Goal: Task Accomplishment & Management: Complete application form

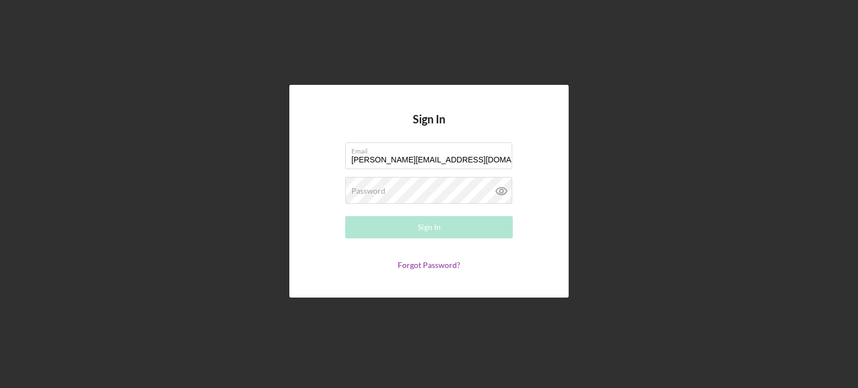
type input "[PERSON_NAME][EMAIL_ADDRESS][DOMAIN_NAME]"
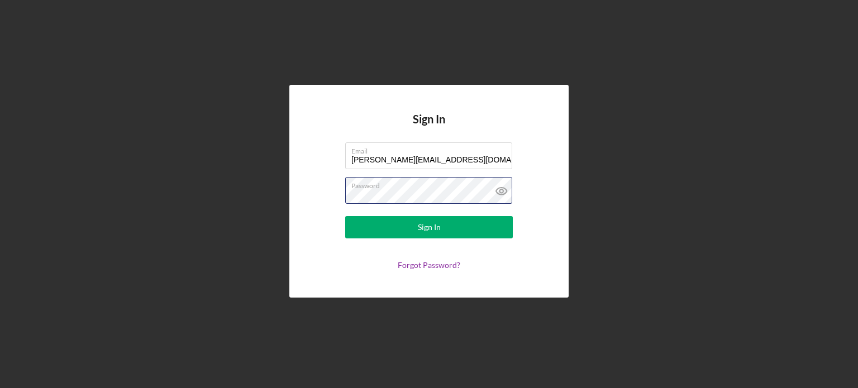
click at [345, 216] on button "Sign In" at bounding box center [429, 227] width 168 height 22
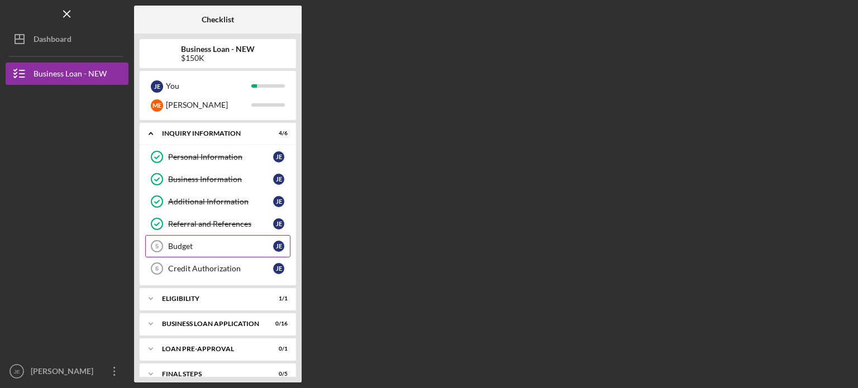
click at [225, 243] on div "Budget" at bounding box center [220, 246] width 105 height 9
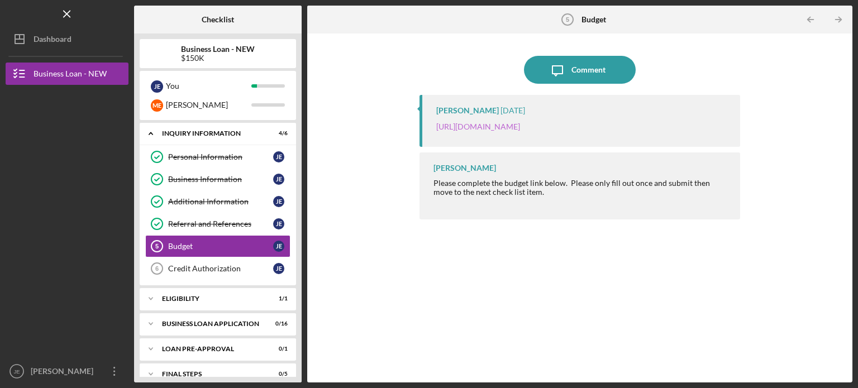
click at [520, 127] on link "https://justinepetersen.tfaforms.net/21?serviceID=a1gPC000004vO9l" at bounding box center [478, 126] width 84 height 9
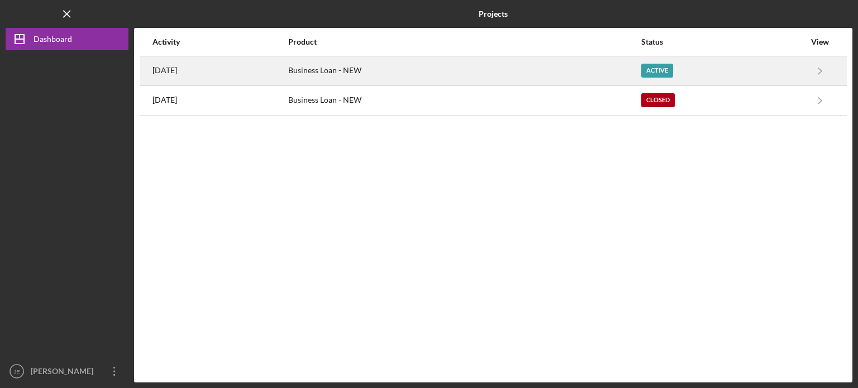
click at [669, 68] on div "Active" at bounding box center [658, 71] width 32 height 14
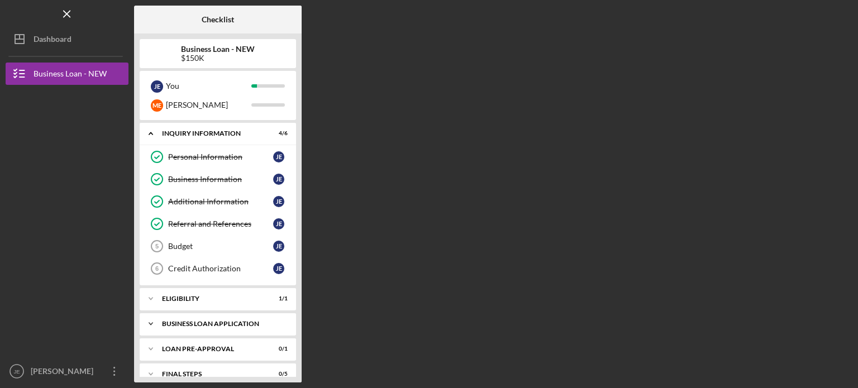
click at [245, 326] on div "Icon/Expander BUSINESS LOAN APPLICATION 0 / 16" at bounding box center [218, 324] width 156 height 22
click at [279, 345] on div "J E" at bounding box center [278, 347] width 11 height 11
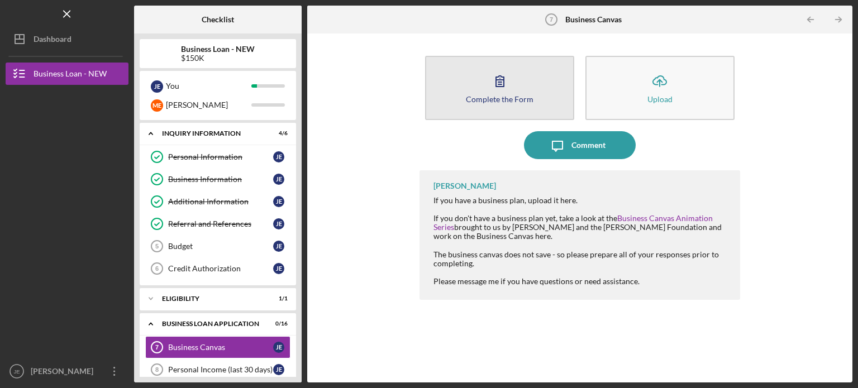
click at [507, 103] on button "Complete the Form Form" at bounding box center [499, 88] width 149 height 64
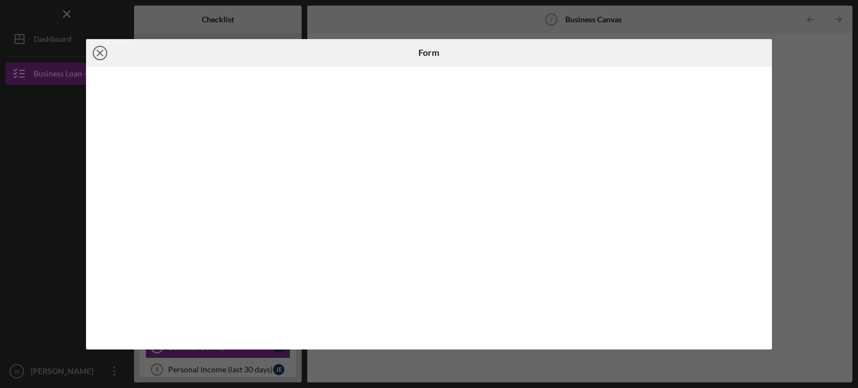
click at [102, 52] on icon "Icon/Close" at bounding box center [100, 53] width 28 height 28
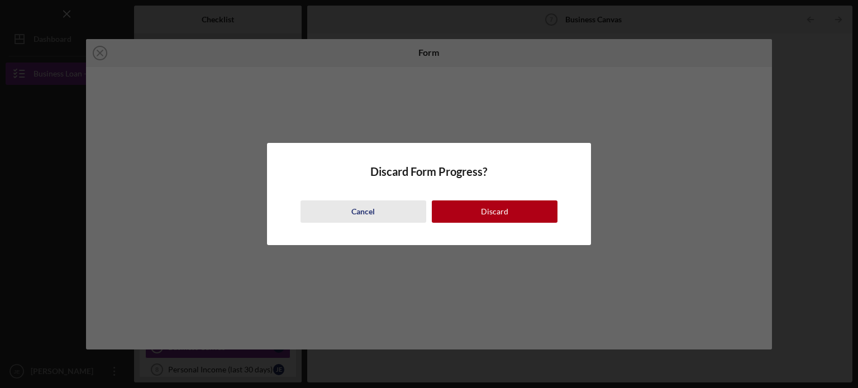
click at [374, 212] on div "Cancel" at bounding box center [362, 212] width 23 height 22
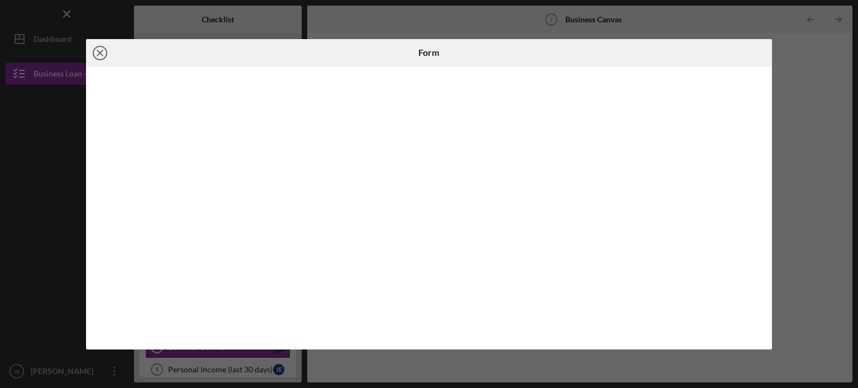
click at [105, 55] on icon "Icon/Close" at bounding box center [100, 53] width 28 height 28
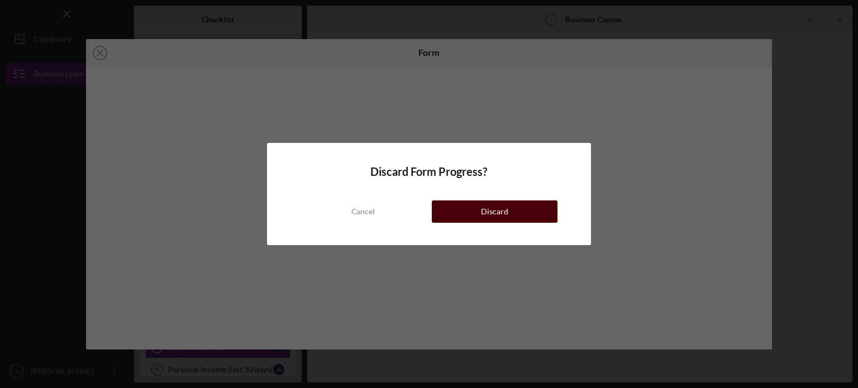
click at [478, 211] on button "Discard" at bounding box center [495, 212] width 126 height 22
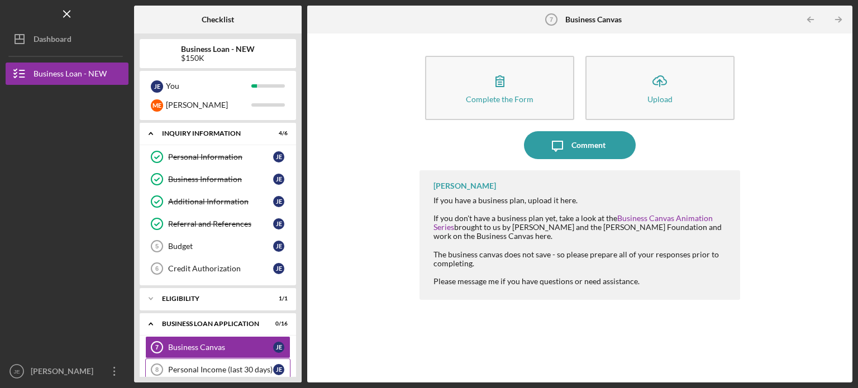
click at [240, 369] on div "Personal Income (last 30 days)" at bounding box center [220, 369] width 105 height 9
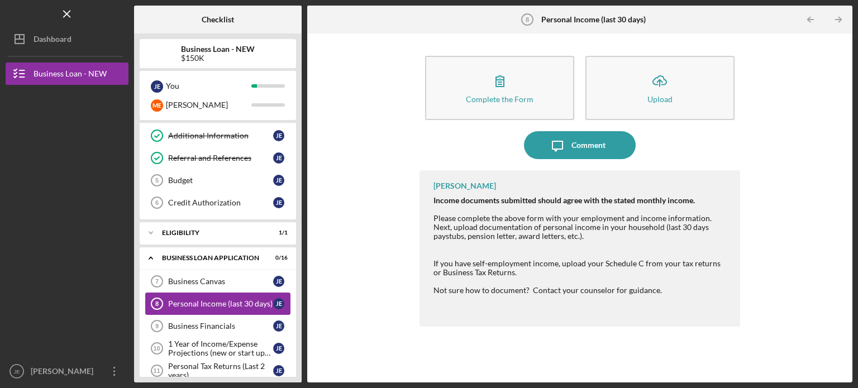
scroll to position [67, 0]
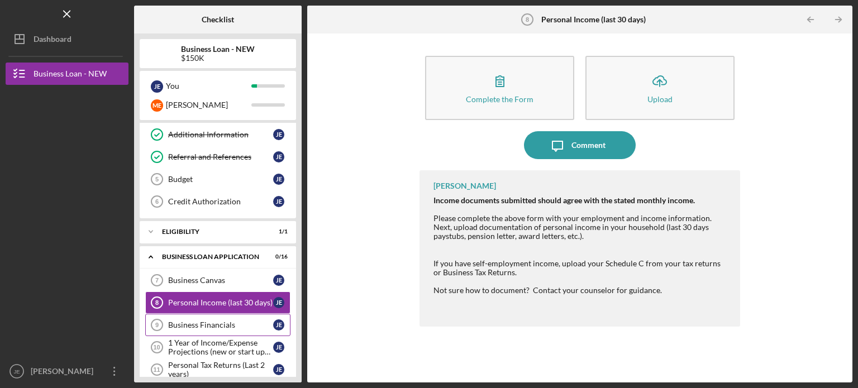
click at [252, 331] on link "Business Financials 9 Business Financials J E" at bounding box center [217, 325] width 145 height 22
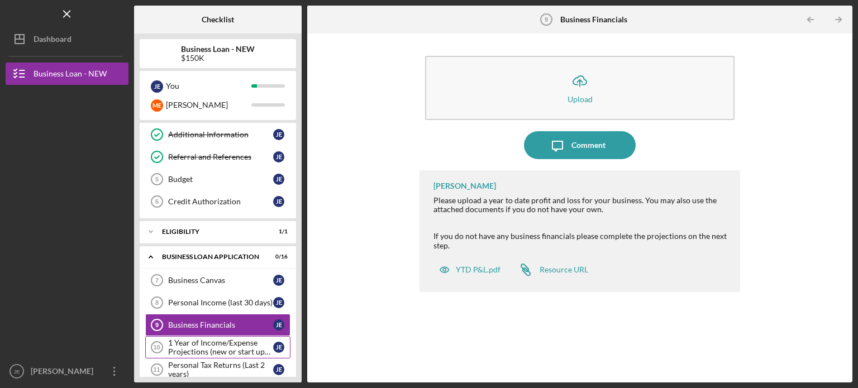
click at [241, 351] on div "1 Year of Income/Expense Projections (new or start up businesses over $50k)" at bounding box center [220, 348] width 105 height 18
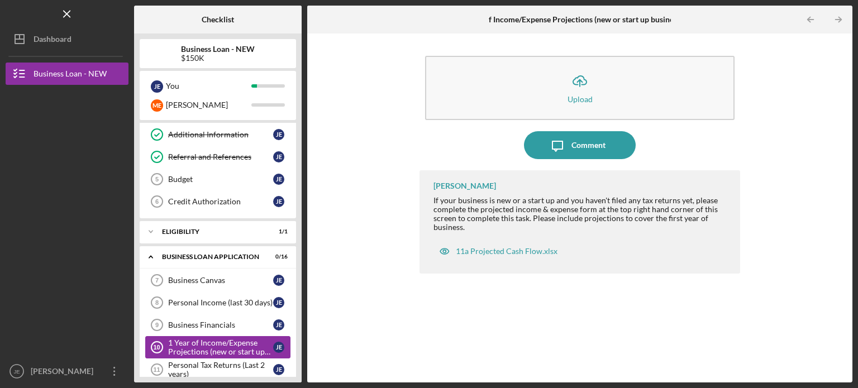
click at [241, 351] on div "1 Year of Income/Expense Projections (new or start up businesses over $50k)" at bounding box center [220, 348] width 105 height 18
click at [236, 325] on div "Business Financials" at bounding box center [220, 325] width 105 height 9
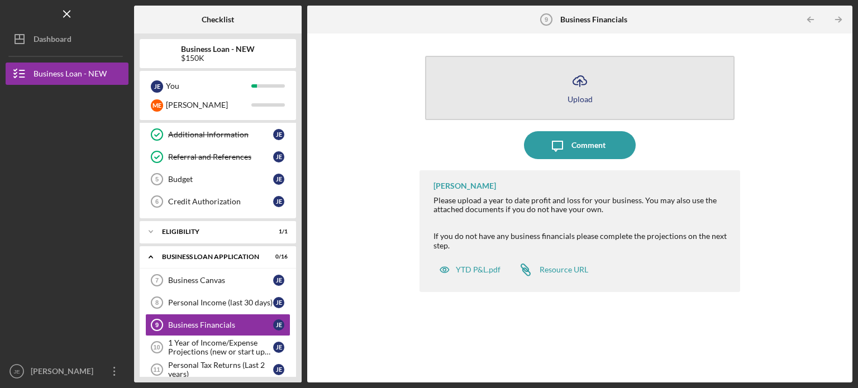
click at [583, 102] on div "Upload" at bounding box center [580, 99] width 25 height 8
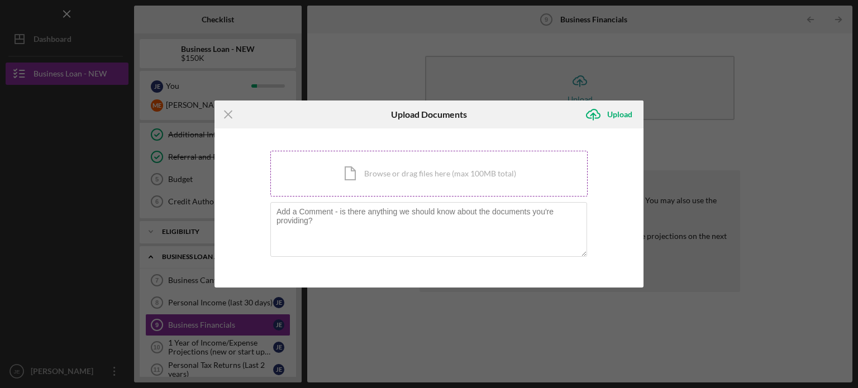
click at [449, 177] on div "Icon/Document Browse or drag files here (max 100MB total) Tap to choose files o…" at bounding box center [428, 174] width 317 height 46
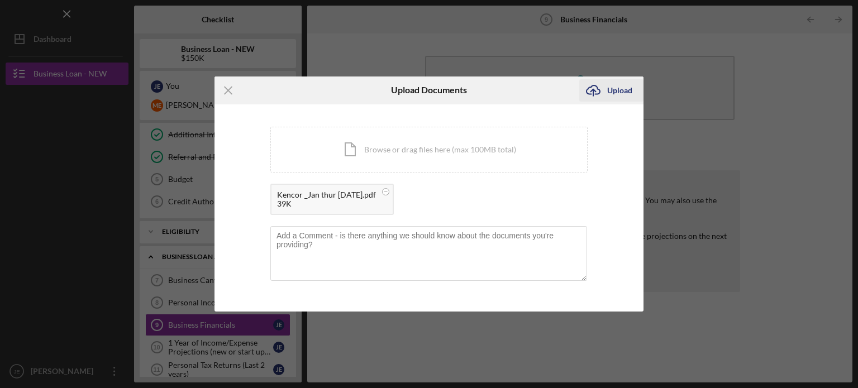
click at [631, 85] on button "Icon/Upload Upload" at bounding box center [611, 90] width 64 height 22
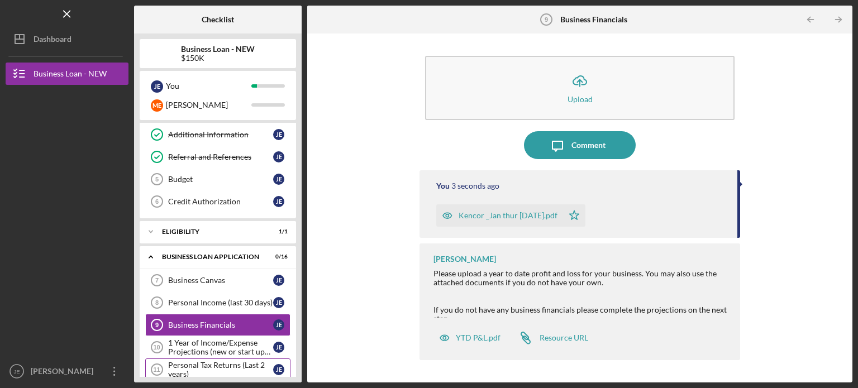
click at [230, 364] on div "Personal Tax Returns (Last 2 years)" at bounding box center [220, 370] width 105 height 18
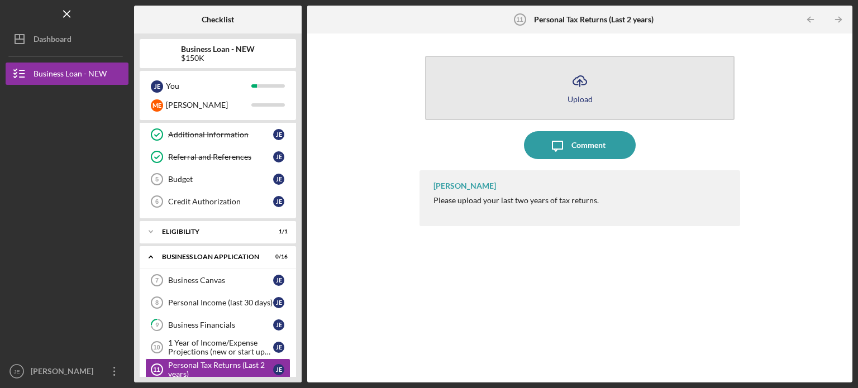
click at [611, 96] on button "Icon/Upload Upload" at bounding box center [580, 88] width 310 height 64
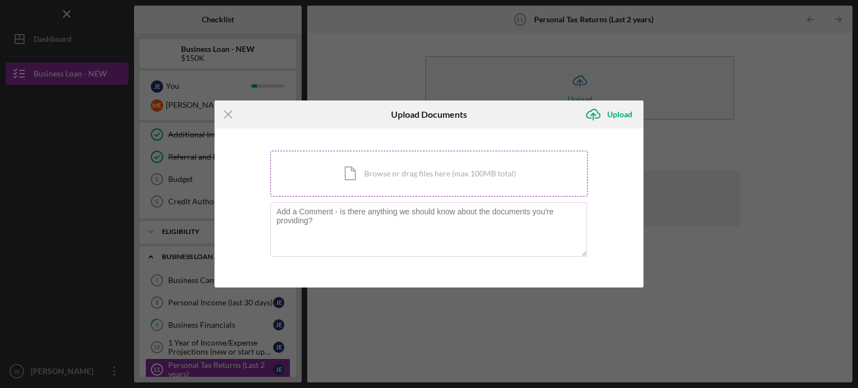
click at [452, 183] on div "Icon/Document Browse or drag files here (max 100MB total) Tap to choose files o…" at bounding box center [428, 174] width 317 height 46
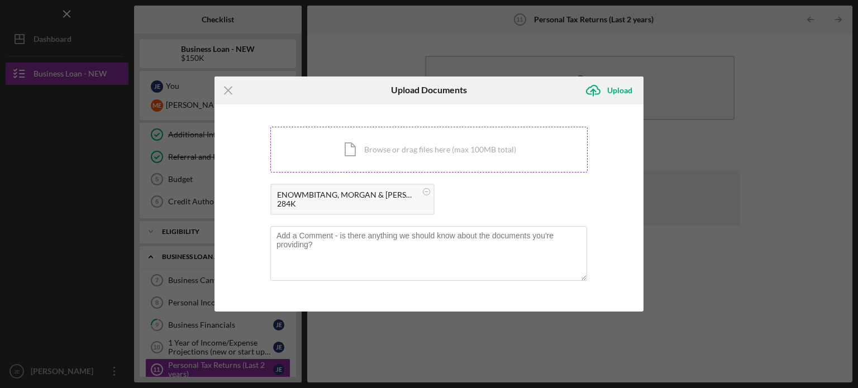
click at [381, 147] on div "Icon/Document Browse or drag files here (max 100MB total) Tap to choose files o…" at bounding box center [428, 150] width 317 height 46
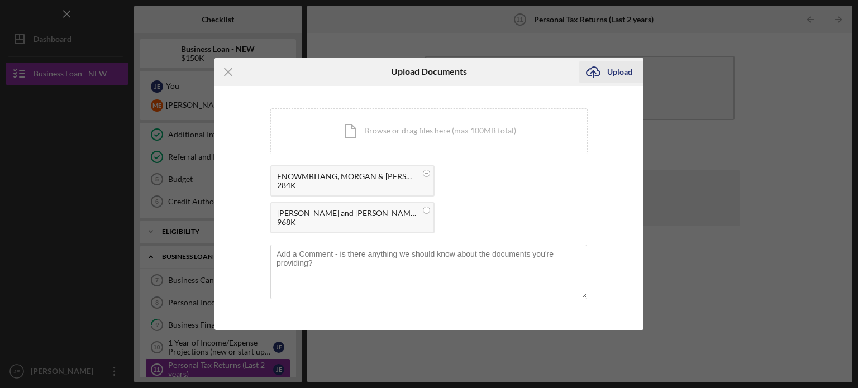
click at [623, 75] on div "Upload" at bounding box center [619, 72] width 25 height 22
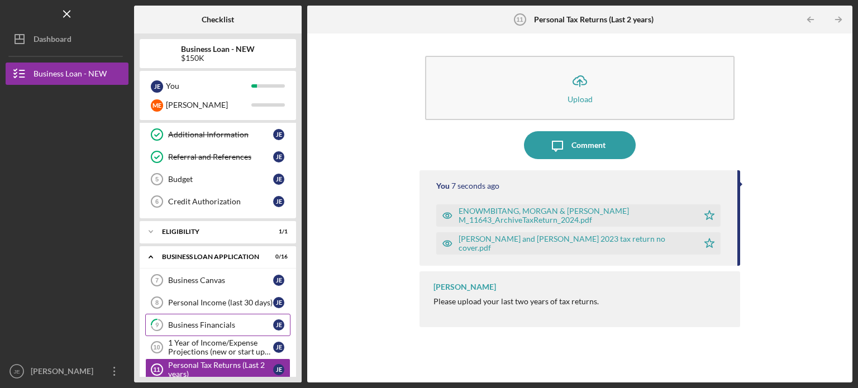
click at [260, 321] on div "Business Financials" at bounding box center [220, 325] width 105 height 9
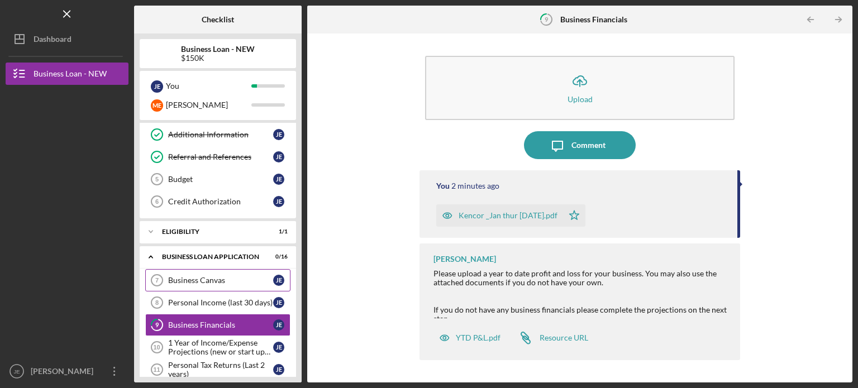
click at [235, 283] on div "Business Canvas" at bounding box center [220, 280] width 105 height 9
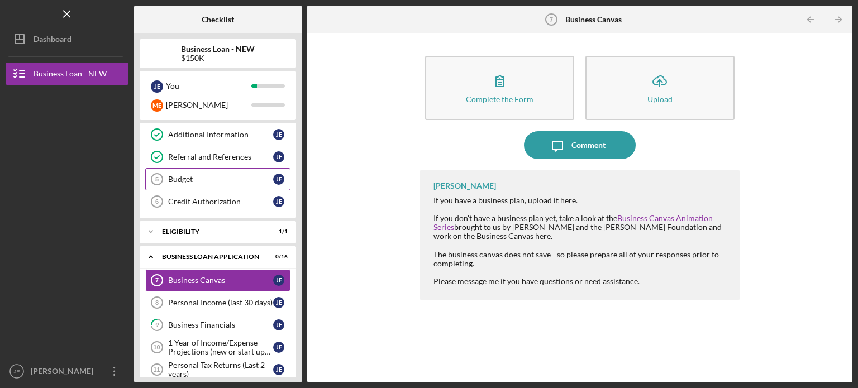
click at [216, 185] on link "Budget 5 Budget J E" at bounding box center [217, 179] width 145 height 22
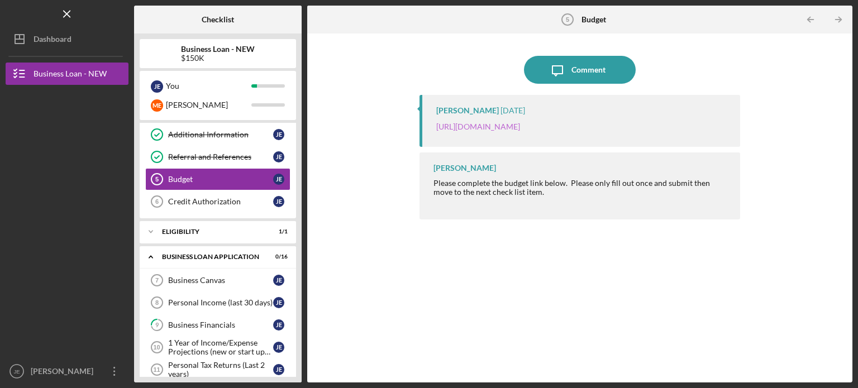
click at [520, 128] on link "https://justinepetersen.tfaforms.net/21?serviceID=a1gPC000004vO9l" at bounding box center [478, 126] width 84 height 9
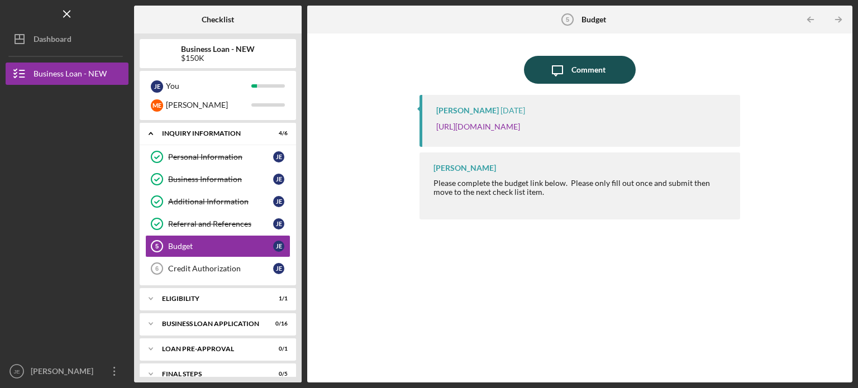
click at [572, 68] on div "Comment" at bounding box center [589, 70] width 34 height 28
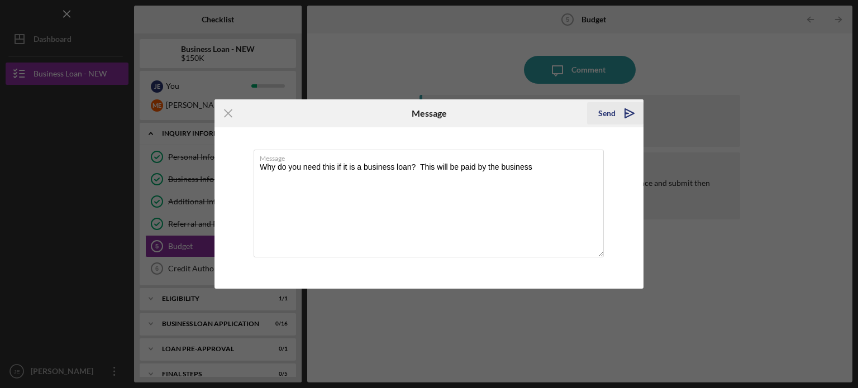
type textarea "Why do you need this if it is a business loan? This will be paid by the business"
click at [609, 111] on div "Send" at bounding box center [606, 113] width 17 height 22
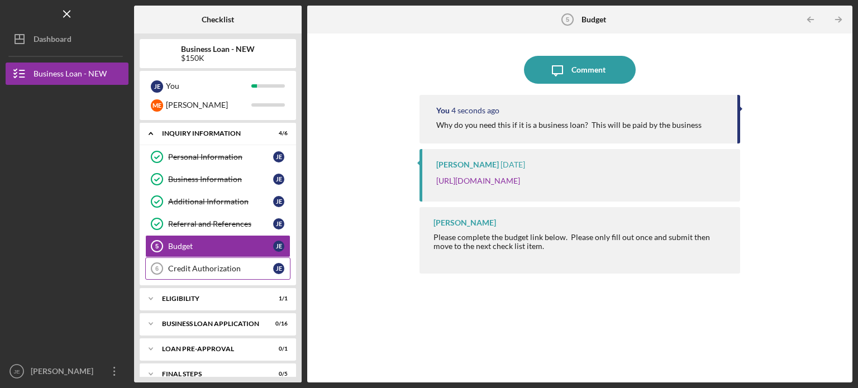
click at [219, 272] on link "Credit Authorization 6 Credit Authorization J E" at bounding box center [217, 269] width 145 height 22
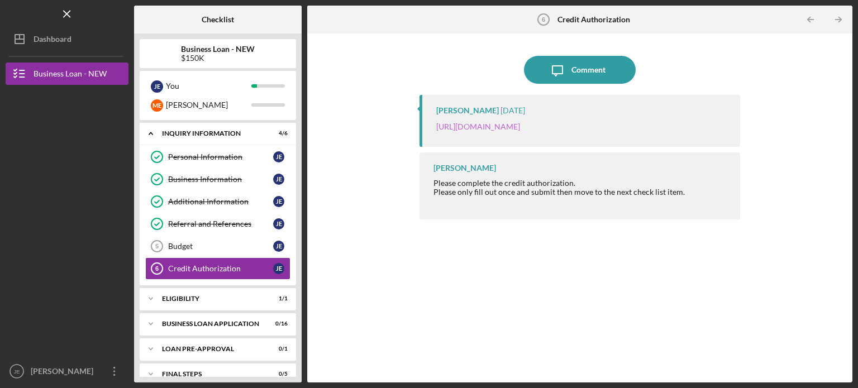
click at [520, 127] on link "https://justinepetersen.tfaforms.net/28?contactid=003PC00000FcUkT" at bounding box center [478, 126] width 84 height 9
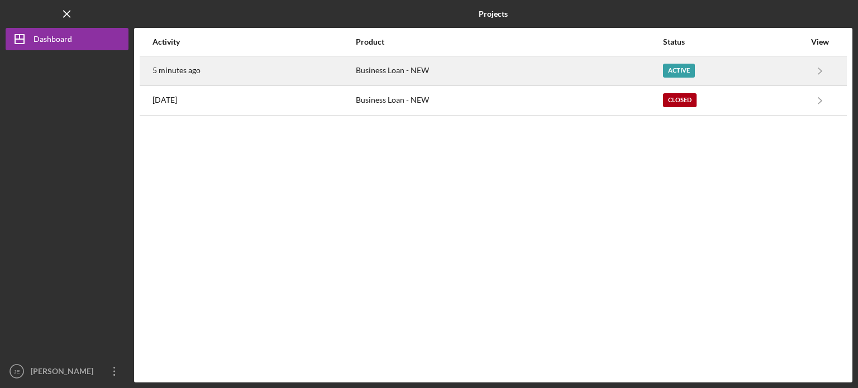
click at [431, 71] on div "Business Loan - NEW" at bounding box center [509, 71] width 306 height 28
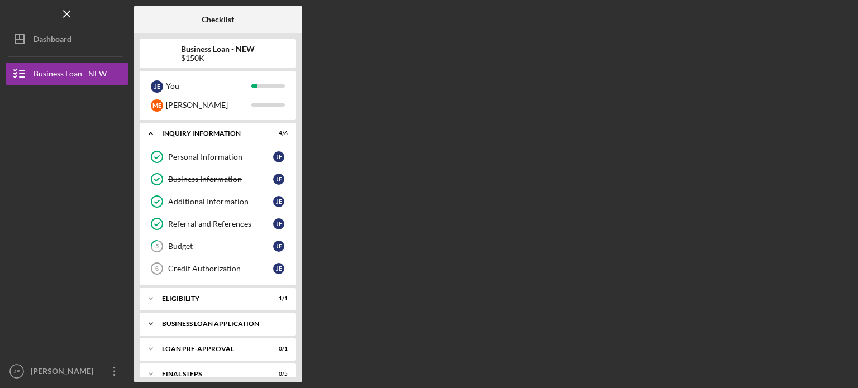
click at [148, 321] on icon "Icon/Expander" at bounding box center [151, 324] width 22 height 22
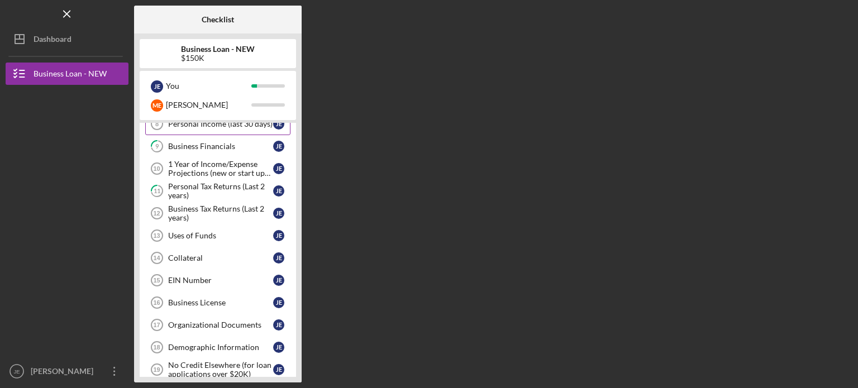
scroll to position [268, 0]
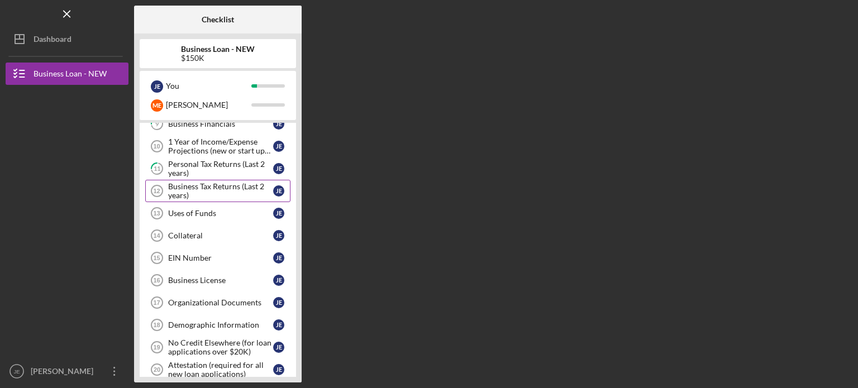
click at [232, 183] on div "Business Tax Returns (Last 2 years)" at bounding box center [220, 191] width 105 height 18
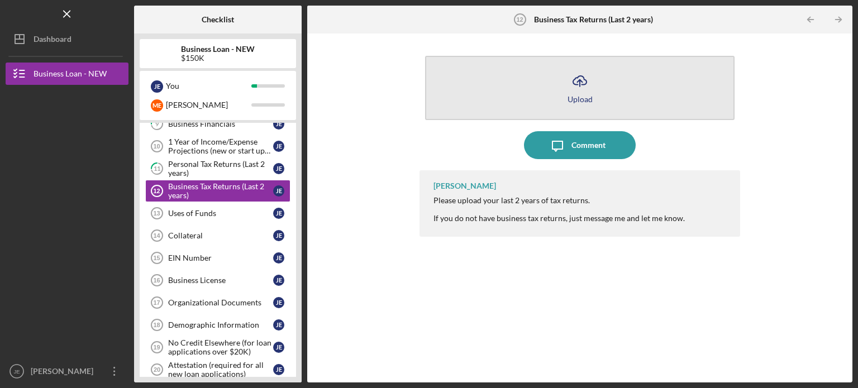
click at [599, 104] on button "Icon/Upload Upload" at bounding box center [580, 88] width 310 height 64
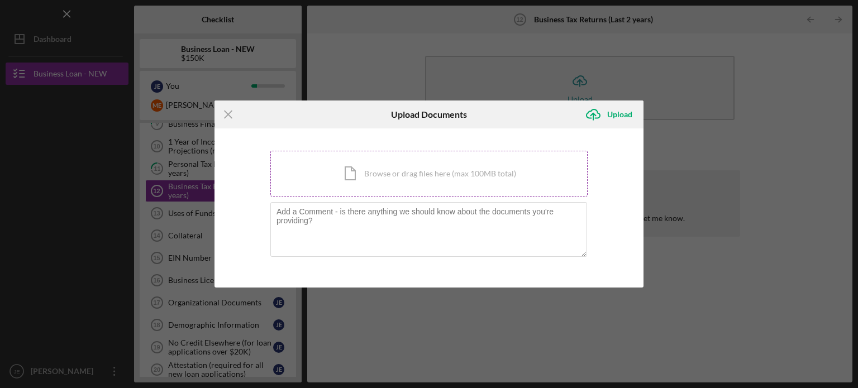
click at [444, 179] on div "Icon/Document Browse or drag files here (max 100MB total) Tap to choose files o…" at bounding box center [428, 174] width 317 height 46
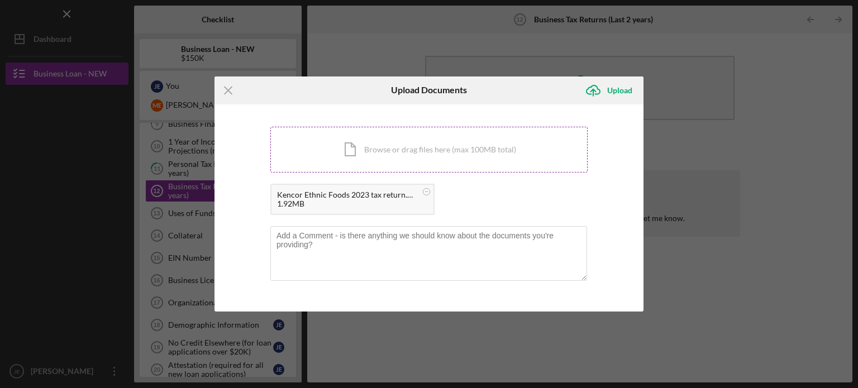
click at [371, 146] on div "Icon/Document Browse or drag files here (max 100MB total) Tap to choose files o…" at bounding box center [428, 150] width 317 height 46
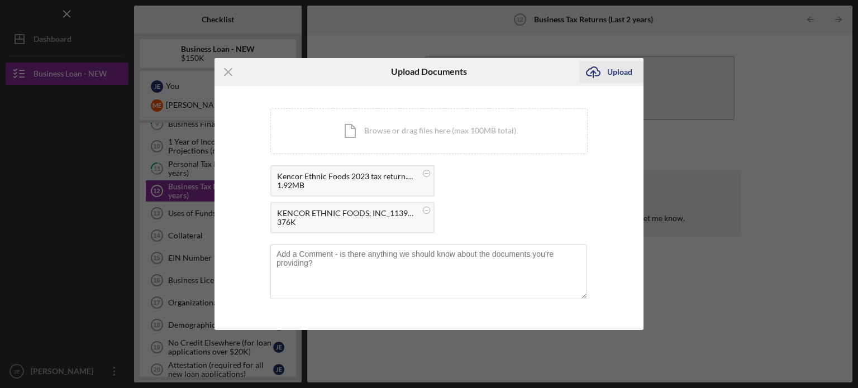
click at [621, 66] on div "Upload" at bounding box center [619, 72] width 25 height 22
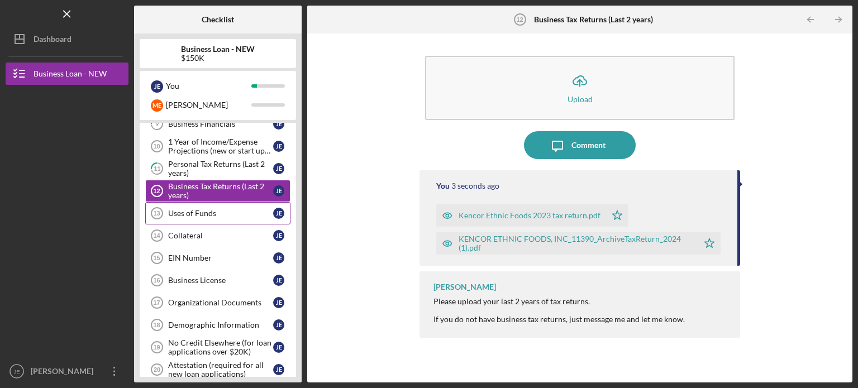
click at [227, 212] on div "Uses of Funds" at bounding box center [220, 213] width 105 height 9
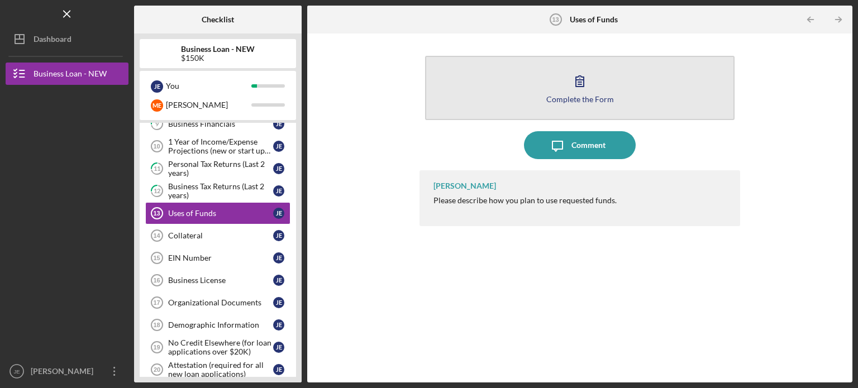
click at [577, 104] on button "Complete the Form Form" at bounding box center [580, 88] width 310 height 64
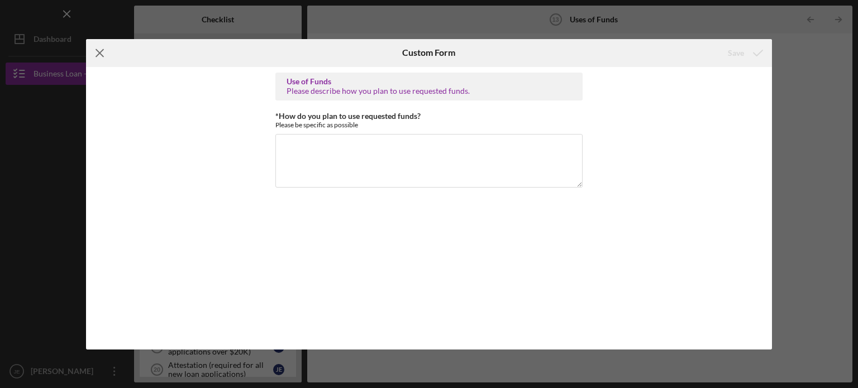
click at [104, 50] on icon "Icon/Menu Close" at bounding box center [100, 53] width 28 height 28
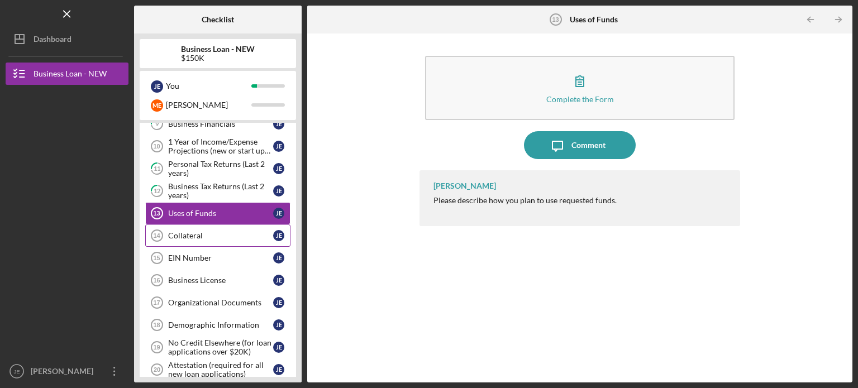
click at [215, 241] on link "Collateral 14 Collateral [PERSON_NAME]" at bounding box center [217, 236] width 145 height 22
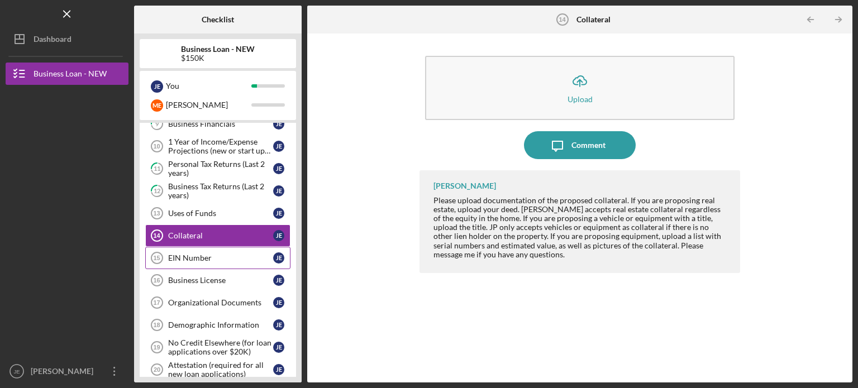
click at [215, 262] on link "EIN Number 15 EIN Number J E" at bounding box center [217, 258] width 145 height 22
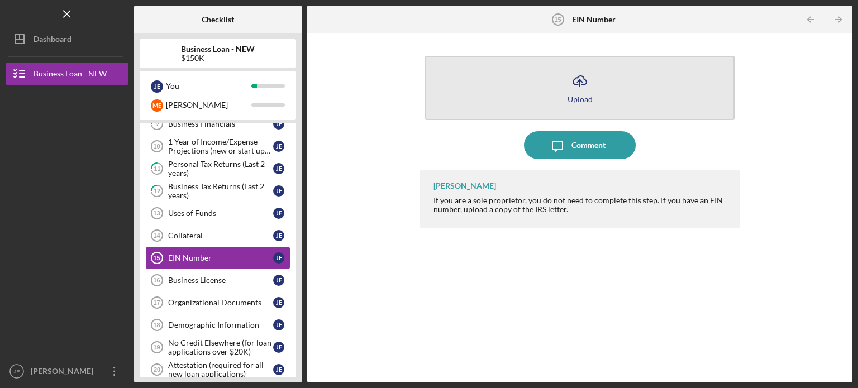
click at [567, 84] on icon "Icon/Upload" at bounding box center [580, 81] width 28 height 28
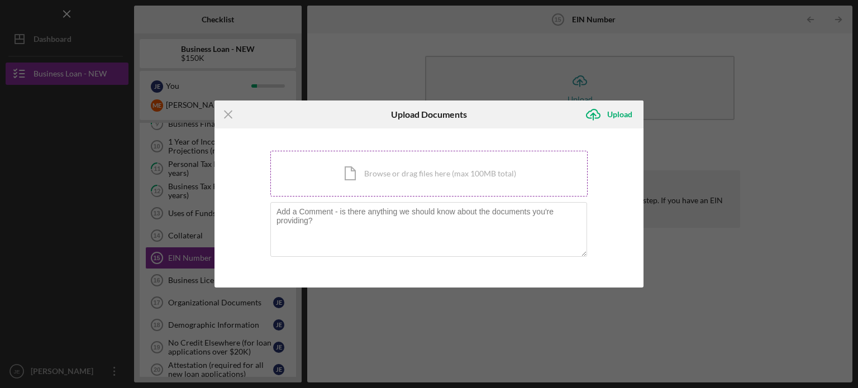
click at [431, 175] on div "Icon/Document Browse or drag files here (max 100MB total) Tap to choose files o…" at bounding box center [428, 174] width 317 height 46
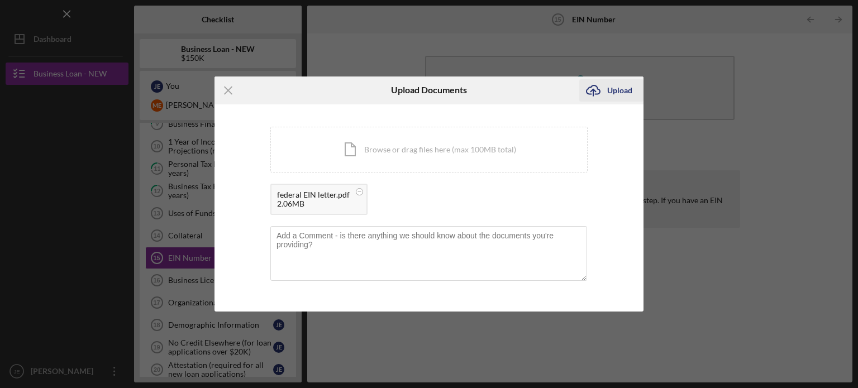
click at [625, 89] on div "Upload" at bounding box center [619, 90] width 25 height 22
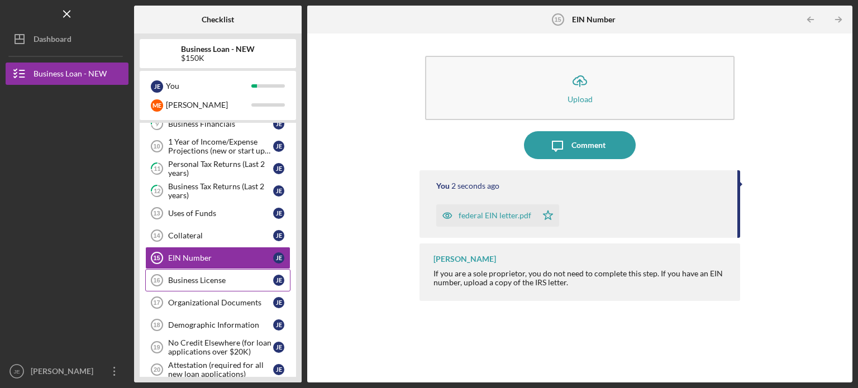
click at [206, 285] on link "Business License 16 Business License J E" at bounding box center [217, 280] width 145 height 22
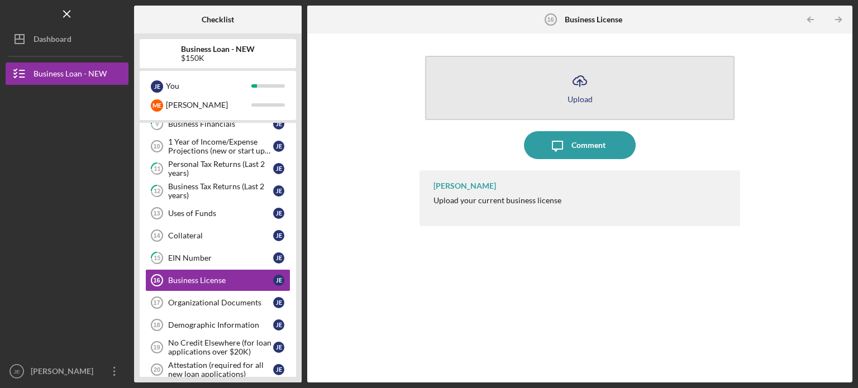
click at [570, 106] on button "Icon/Upload Upload" at bounding box center [580, 88] width 310 height 64
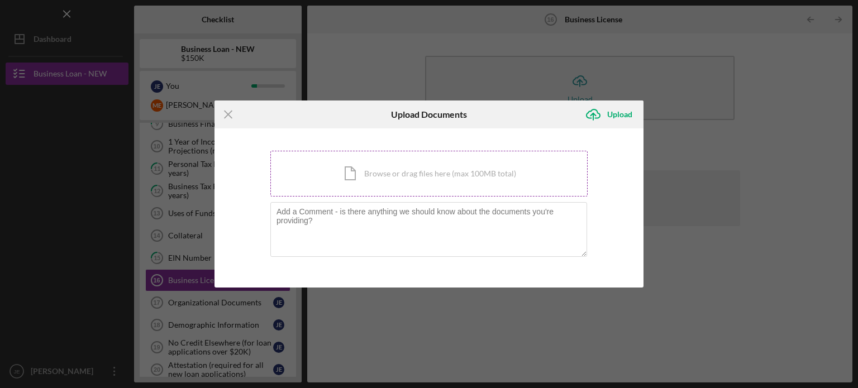
click at [385, 184] on div "Icon/Document Browse or drag files here (max 100MB total) Tap to choose files o…" at bounding box center [428, 174] width 317 height 46
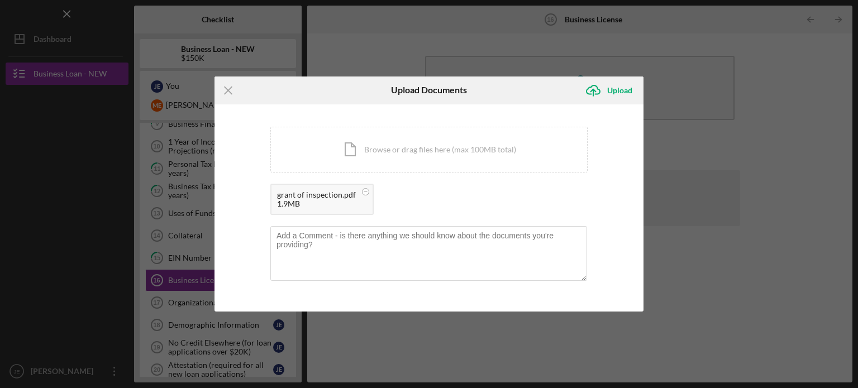
click at [320, 199] on div "1.9MB" at bounding box center [316, 203] width 79 height 9
click at [322, 194] on div "grant of inspection.pdf" at bounding box center [316, 195] width 79 height 9
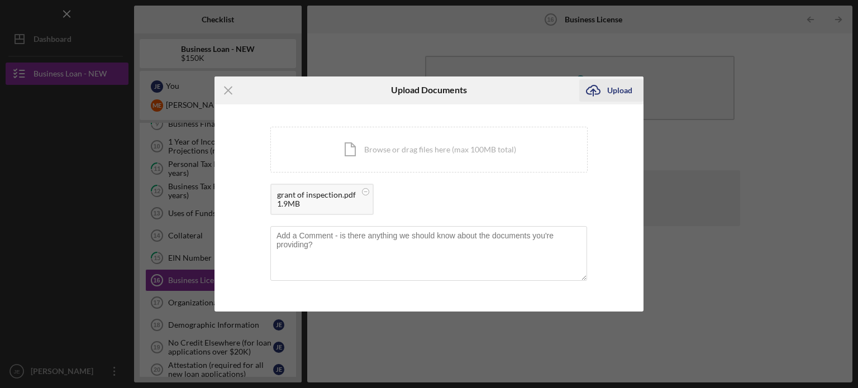
click at [620, 91] on div "Upload" at bounding box center [619, 90] width 25 height 22
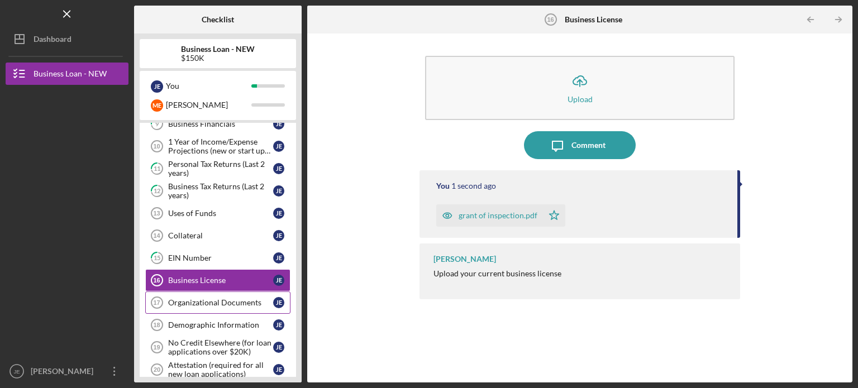
click at [235, 303] on div "Organizational Documents" at bounding box center [220, 302] width 105 height 9
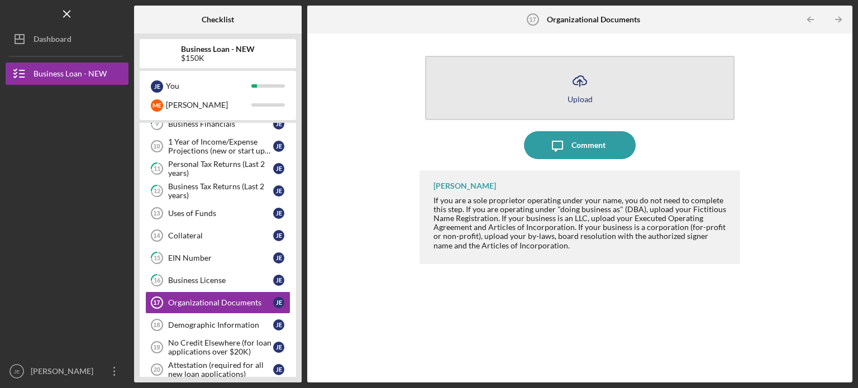
click at [559, 84] on button "Icon/Upload Upload" at bounding box center [580, 88] width 310 height 64
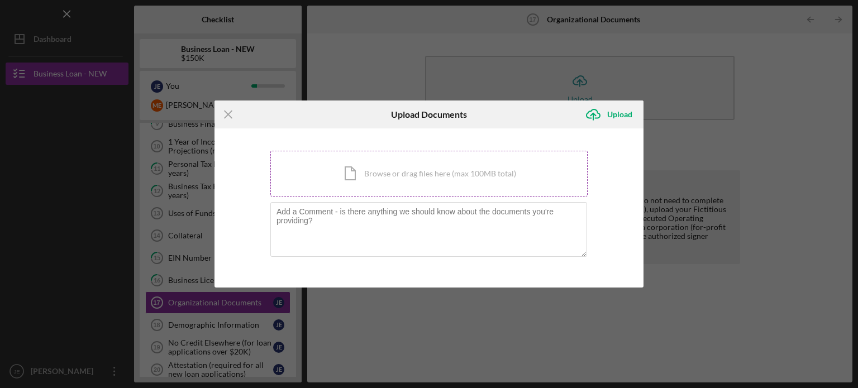
click at [452, 172] on div "Icon/Document Browse or drag files here (max 100MB total) Tap to choose files o…" at bounding box center [428, 174] width 317 height 46
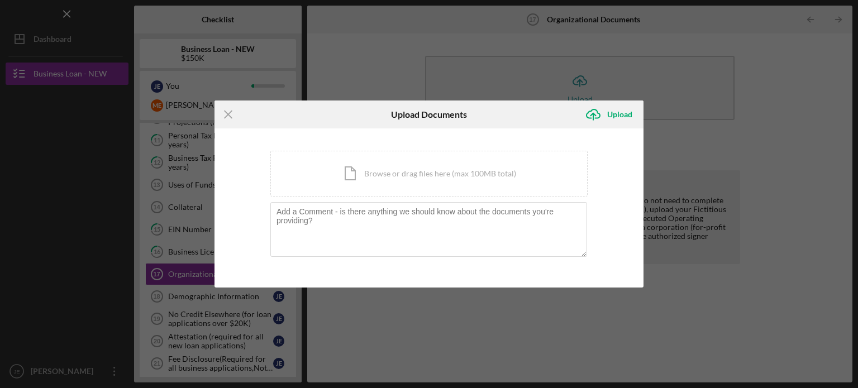
scroll to position [298, 0]
click at [449, 173] on div "Icon/Document Browse or drag files here (max 100MB total) Tap to choose files o…" at bounding box center [428, 174] width 317 height 46
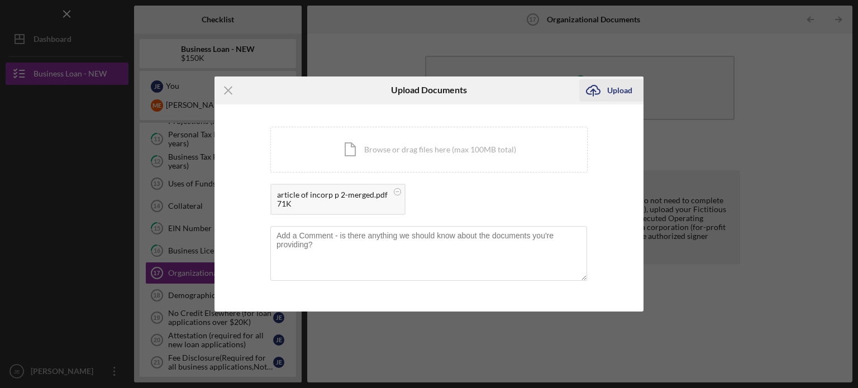
click at [625, 94] on div "Upload" at bounding box center [619, 90] width 25 height 22
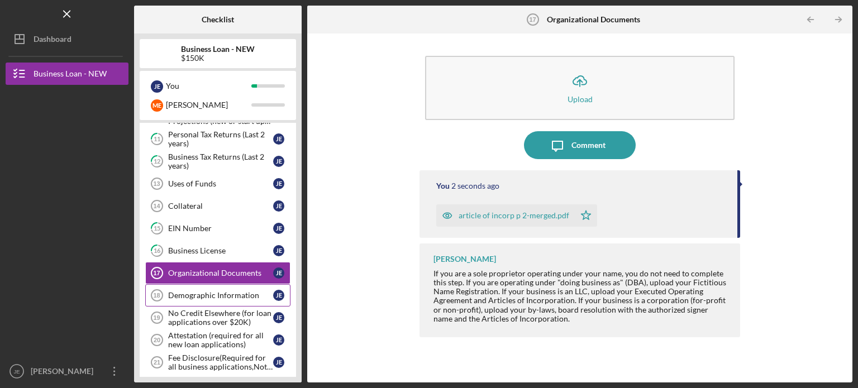
click at [220, 291] on div "Demographic Information" at bounding box center [220, 295] width 105 height 9
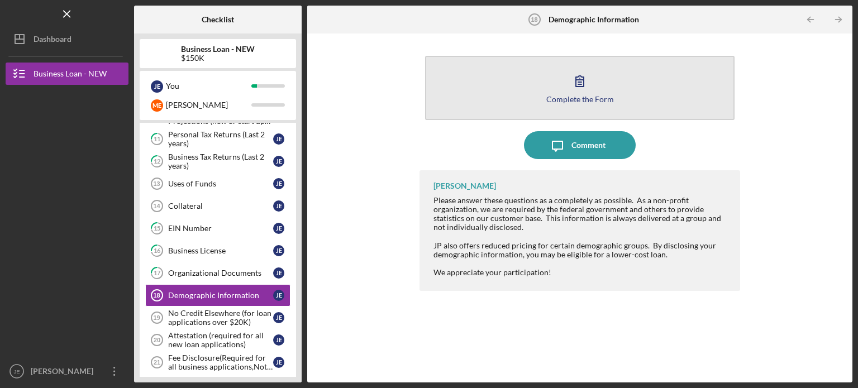
click at [662, 82] on button "Complete the Form Form" at bounding box center [580, 88] width 310 height 64
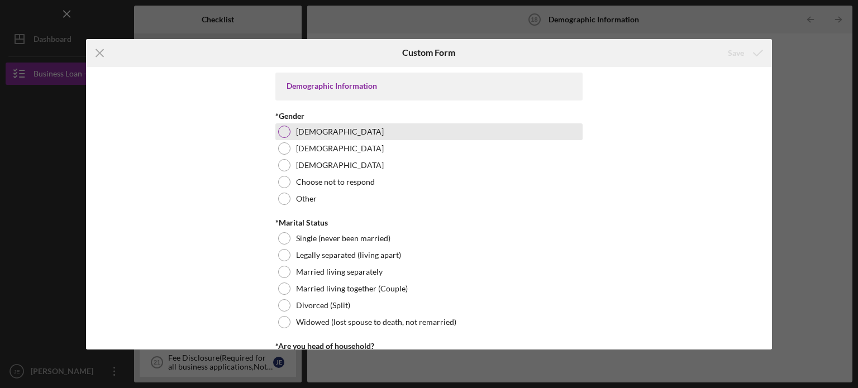
click at [280, 133] on div at bounding box center [284, 132] width 12 height 12
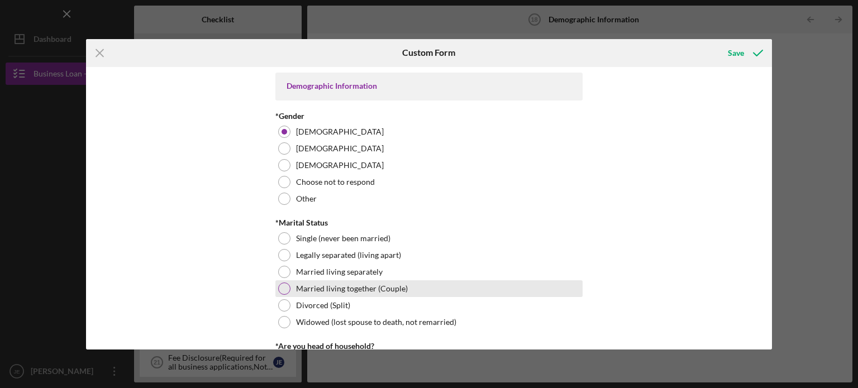
click at [282, 289] on div at bounding box center [284, 289] width 12 height 12
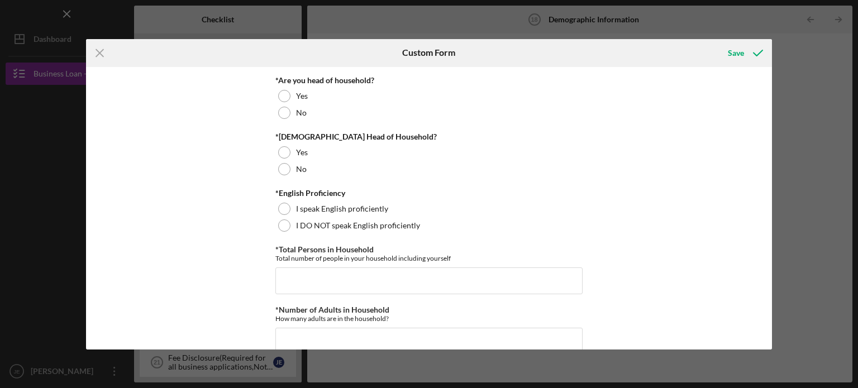
scroll to position [275, 0]
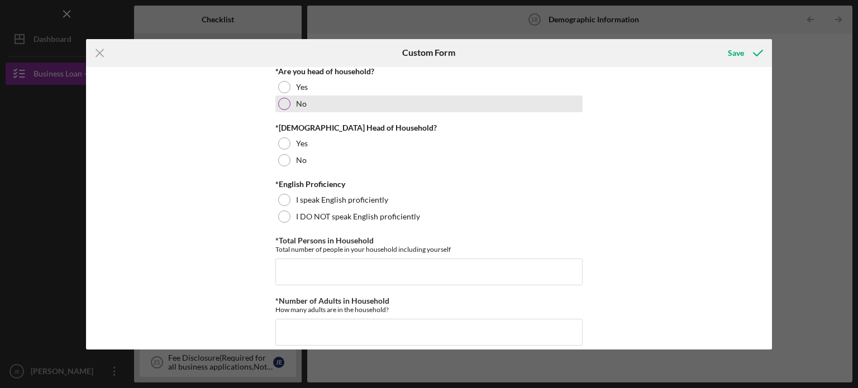
click at [286, 103] on div at bounding box center [284, 104] width 12 height 12
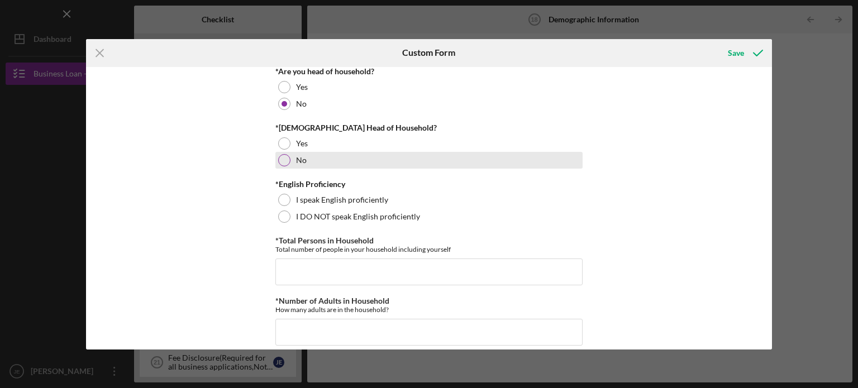
click at [286, 159] on div at bounding box center [284, 160] width 12 height 12
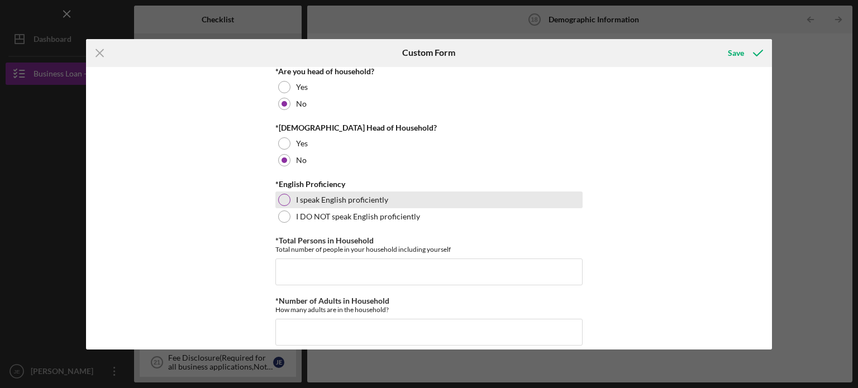
click at [286, 198] on div at bounding box center [284, 200] width 12 height 12
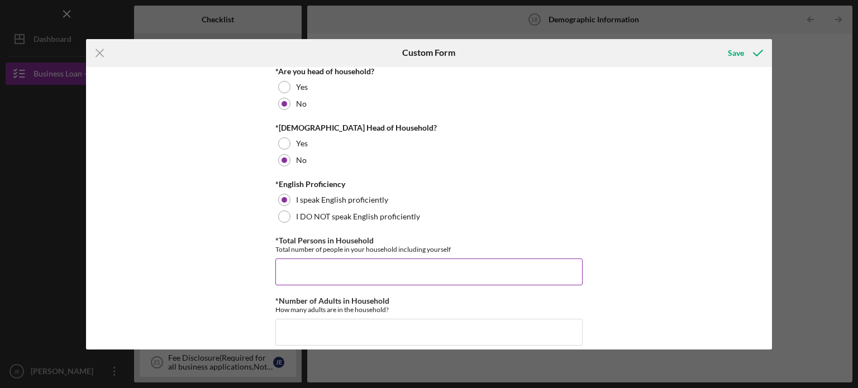
click at [324, 279] on input "*Total Persons in Household" at bounding box center [428, 272] width 307 height 27
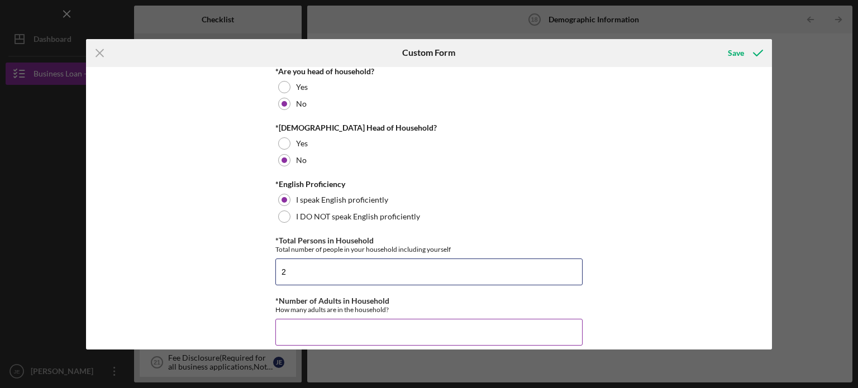
type input "2"
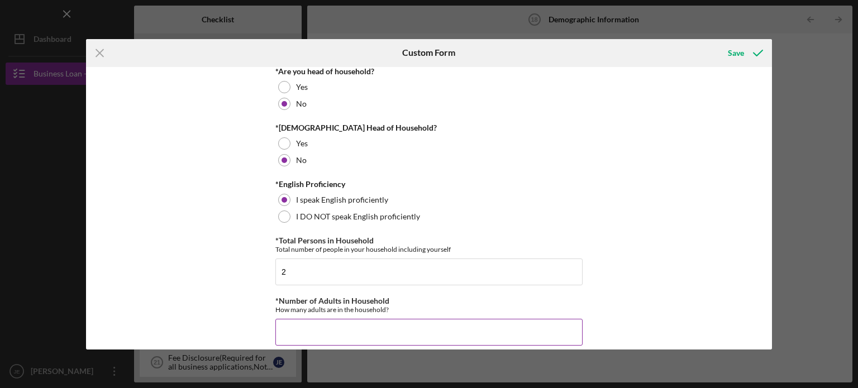
click at [329, 331] on input "*Number of Adults in Household" at bounding box center [428, 332] width 307 height 27
type input "2"
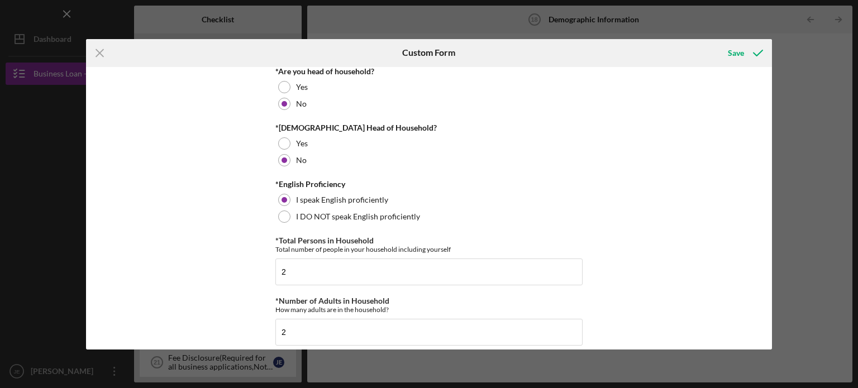
click at [764, 334] on div "Demographic Information *Gender [DEMOGRAPHIC_DATA] [DEMOGRAPHIC_DATA] [DEMOGRAP…" at bounding box center [429, 208] width 687 height 283
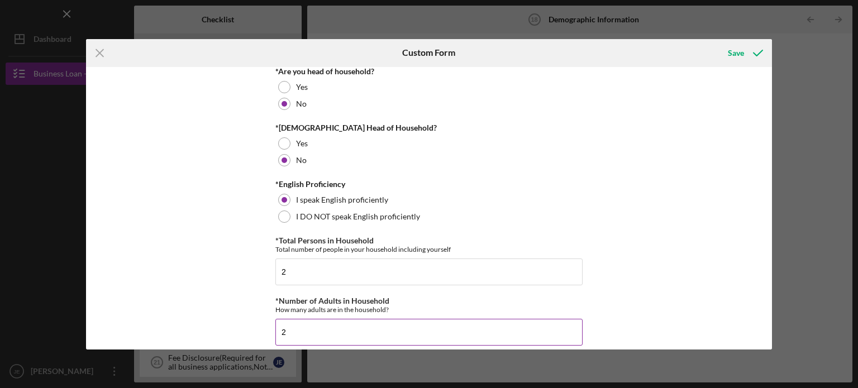
click at [359, 337] on input "2" at bounding box center [428, 332] width 307 height 27
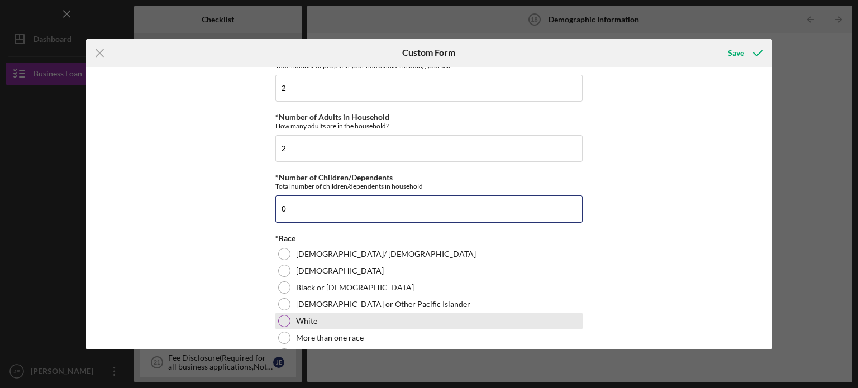
type input "0"
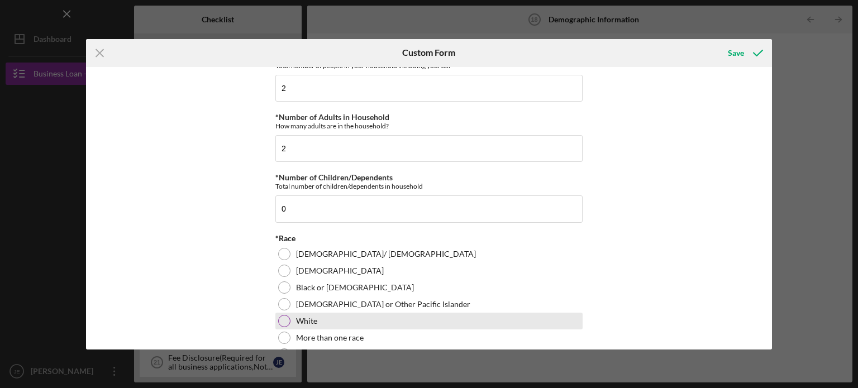
click at [291, 316] on div "White" at bounding box center [428, 321] width 307 height 17
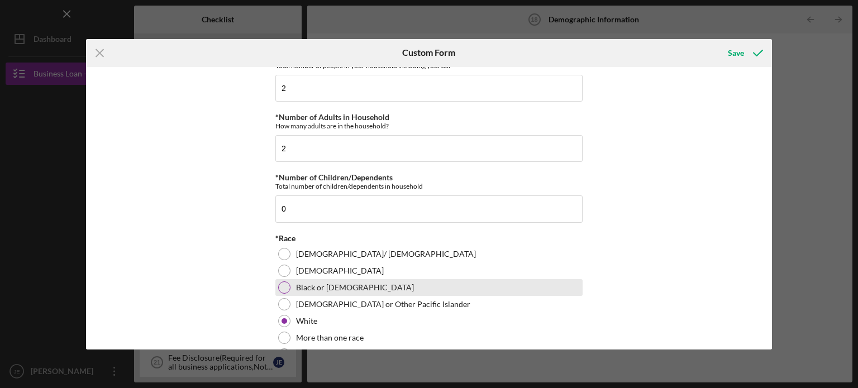
click at [283, 283] on div at bounding box center [284, 288] width 12 height 12
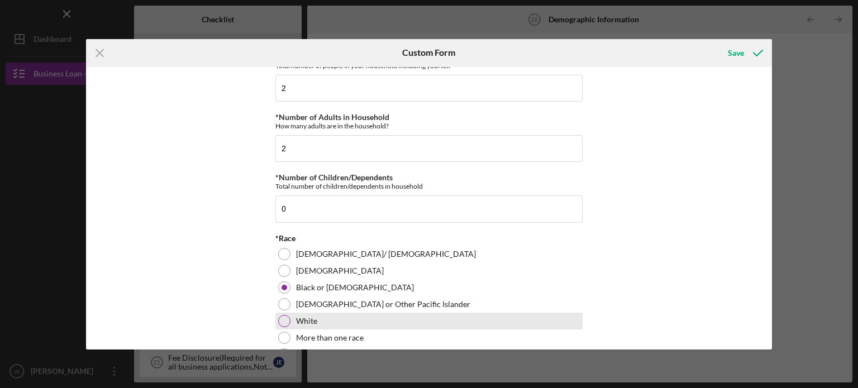
click at [303, 317] on label "White" at bounding box center [306, 321] width 21 height 9
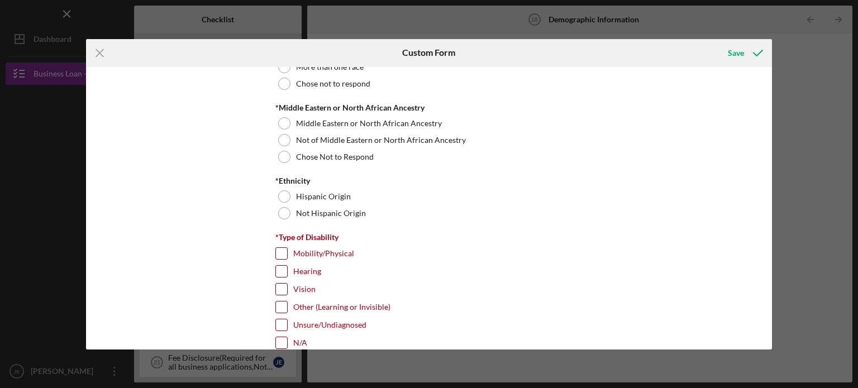
scroll to position [734, 0]
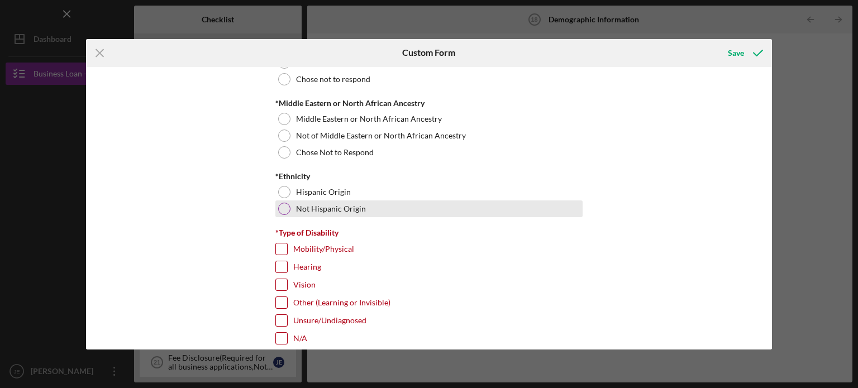
click at [336, 208] on label "Not Hispanic Origin" at bounding box center [331, 209] width 70 height 9
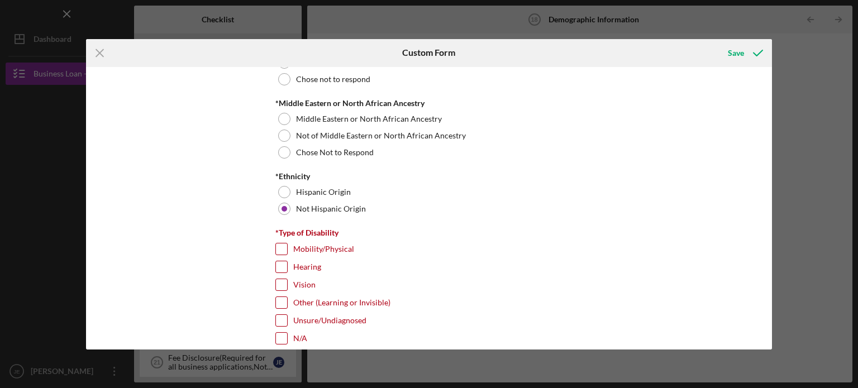
click at [291, 338] on div "N/A" at bounding box center [428, 341] width 307 height 18
click at [279, 341] on input "N/A" at bounding box center [281, 338] width 11 height 11
checkbox input "true"
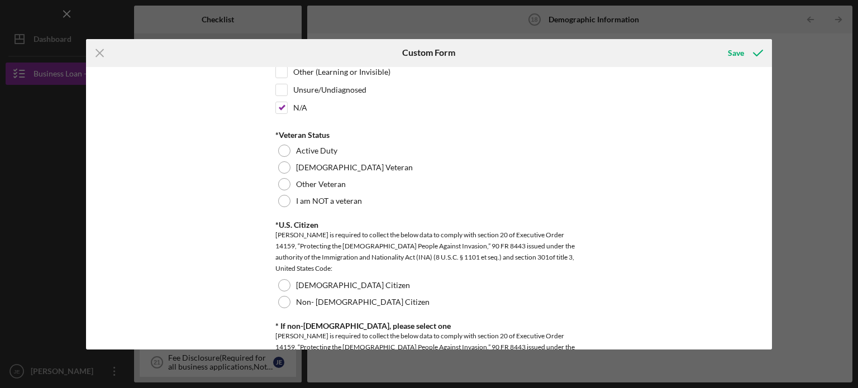
scroll to position [981, 0]
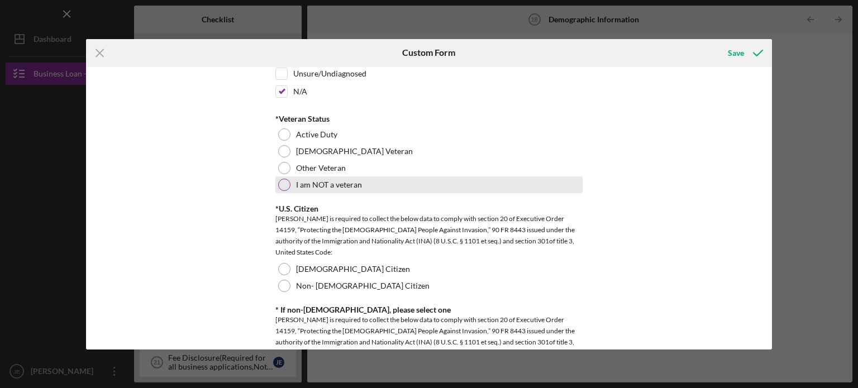
click at [331, 183] on label "I am NOT a veteran" at bounding box center [329, 184] width 66 height 9
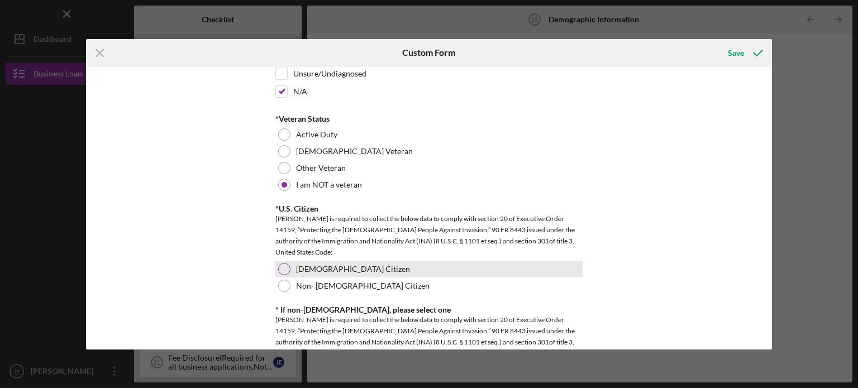
click at [285, 270] on div at bounding box center [284, 269] width 12 height 12
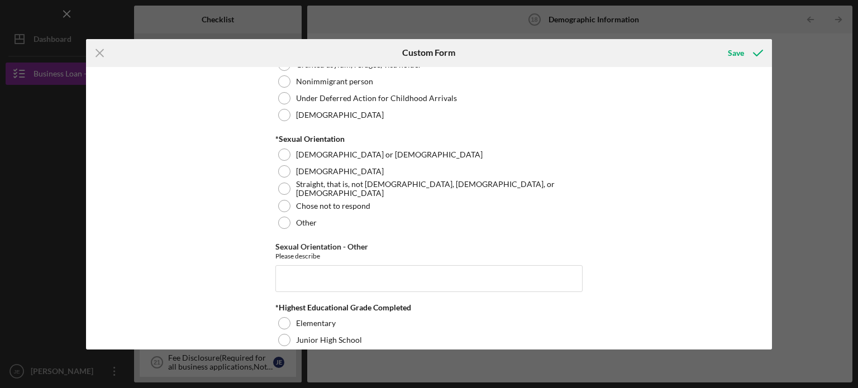
scroll to position [1362, 0]
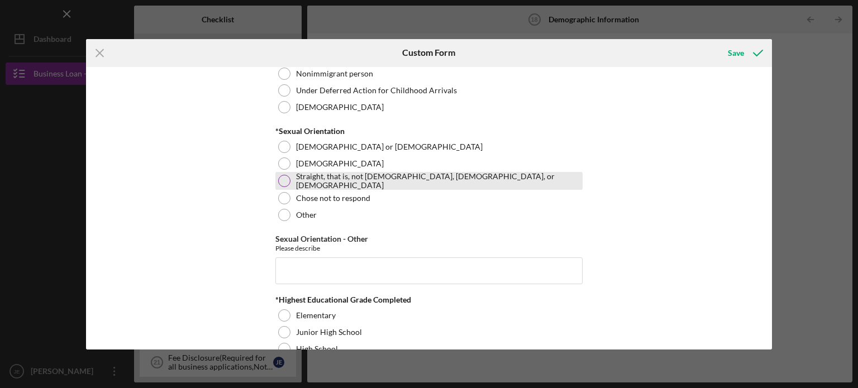
click at [284, 176] on div at bounding box center [284, 181] width 12 height 12
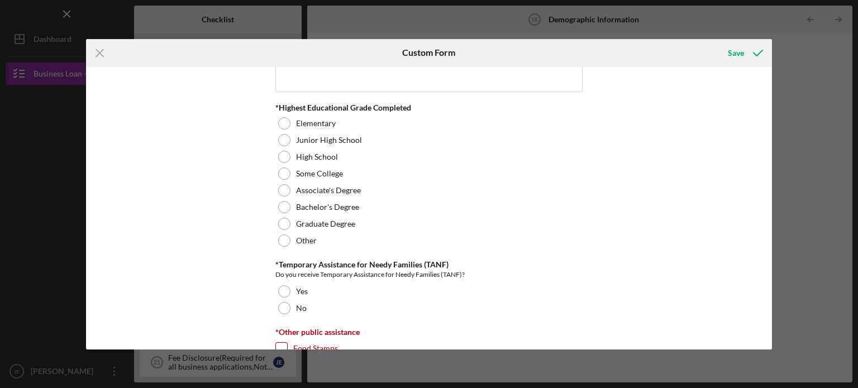
scroll to position [1562, 0]
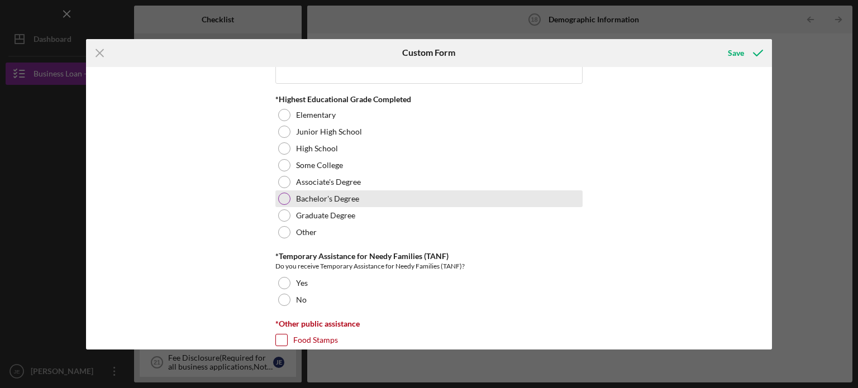
click at [310, 203] on div "Bachelor's Degree" at bounding box center [428, 199] width 307 height 17
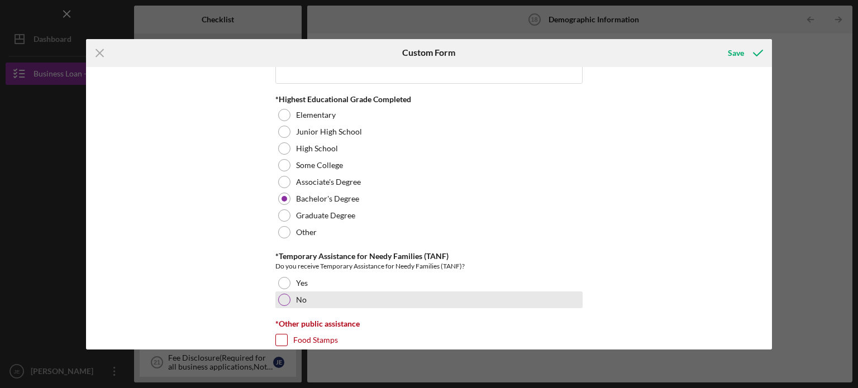
click at [287, 297] on div at bounding box center [284, 300] width 12 height 12
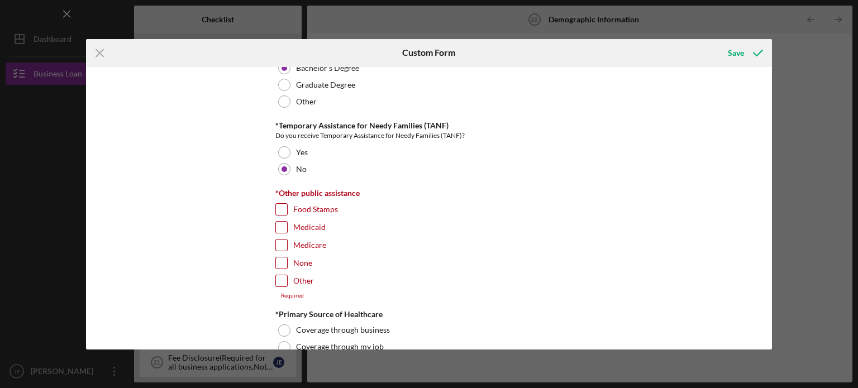
scroll to position [1709, 0]
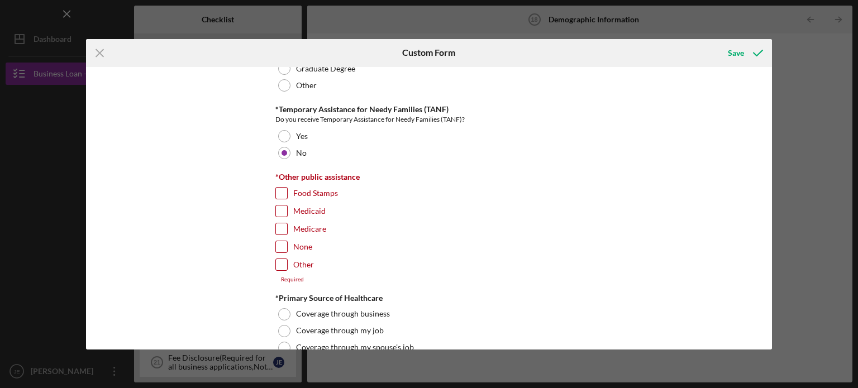
click at [293, 244] on label "None" at bounding box center [302, 246] width 19 height 11
click at [287, 244] on input "None" at bounding box center [281, 246] width 11 height 11
checkbox input "true"
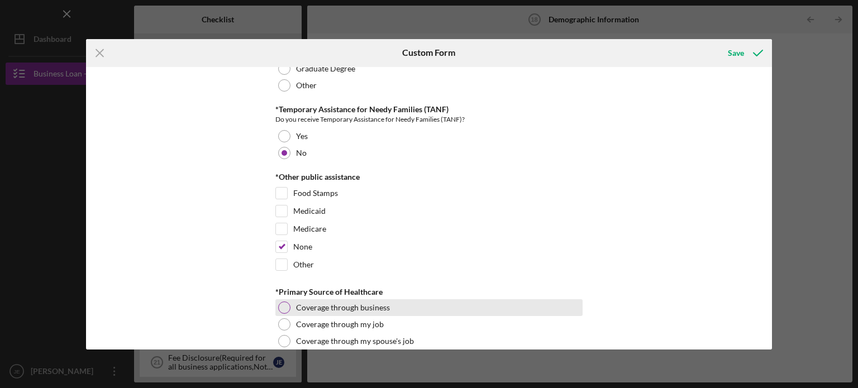
click at [521, 300] on div "Coverage through business" at bounding box center [428, 308] width 307 height 17
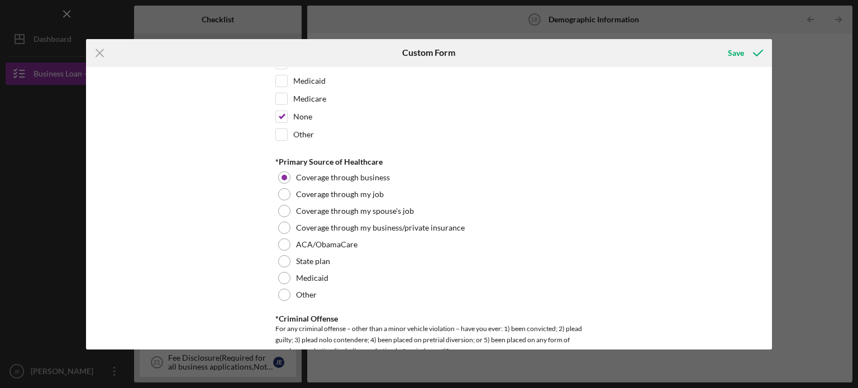
scroll to position [1843, 0]
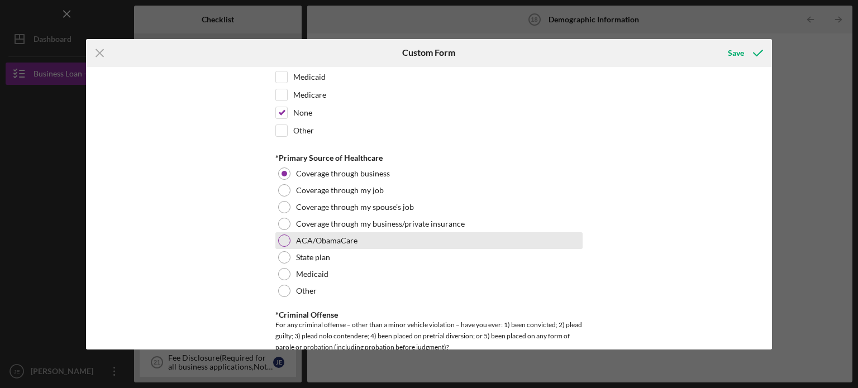
click at [326, 236] on label "ACA/ObamaCare" at bounding box center [326, 240] width 61 height 9
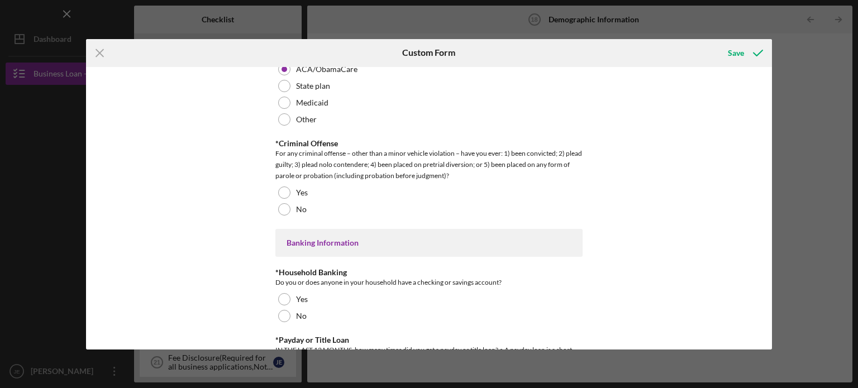
scroll to position [2023, 0]
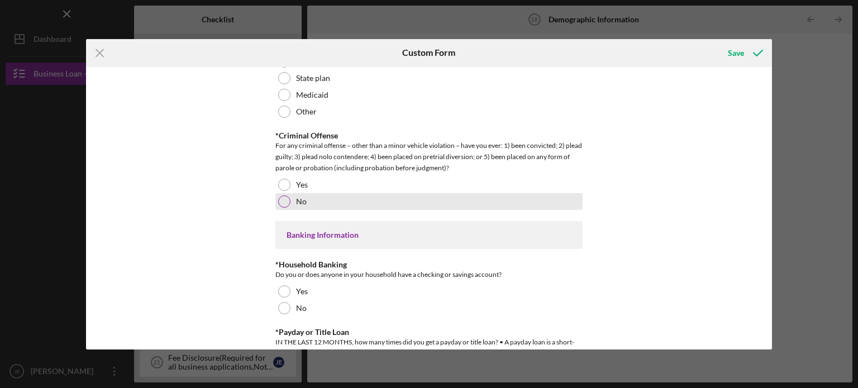
click at [282, 198] on div at bounding box center [284, 202] width 12 height 12
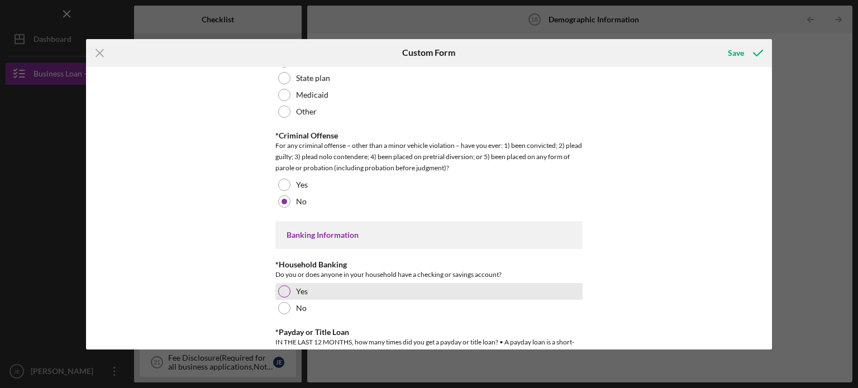
click at [282, 286] on div at bounding box center [284, 292] width 12 height 12
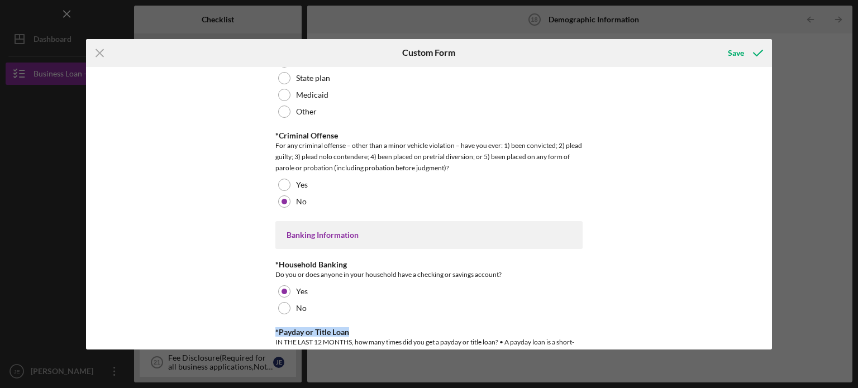
drag, startPoint x: 767, startPoint y: 310, endPoint x: 769, endPoint y: 321, distance: 11.5
click at [769, 321] on div "Demographic Information *Gender [DEMOGRAPHIC_DATA] [DEMOGRAPHIC_DATA] [DEMOGRAP…" at bounding box center [429, 208] width 687 height 283
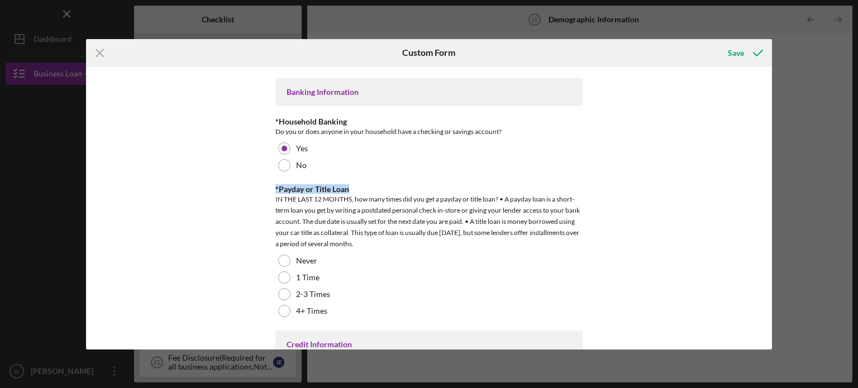
scroll to position [2191, 0]
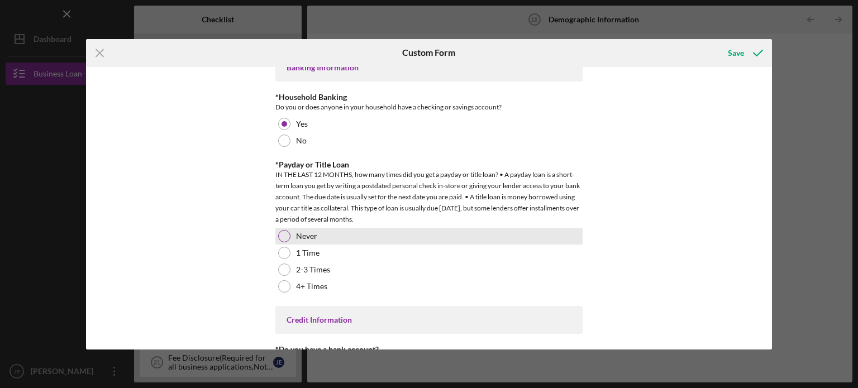
click at [300, 232] on label "Never" at bounding box center [306, 236] width 21 height 9
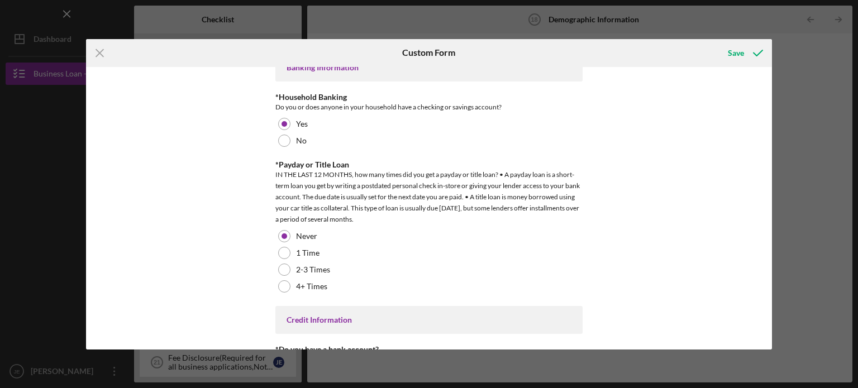
scroll to position [2300, 0]
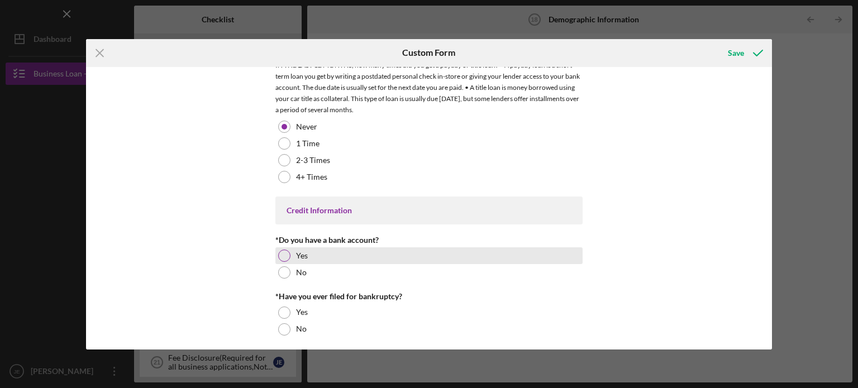
click at [282, 250] on div at bounding box center [284, 256] width 12 height 12
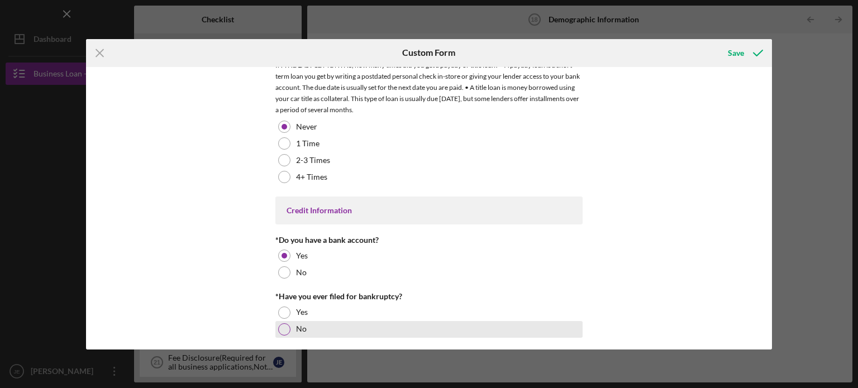
click at [284, 324] on div at bounding box center [284, 330] width 12 height 12
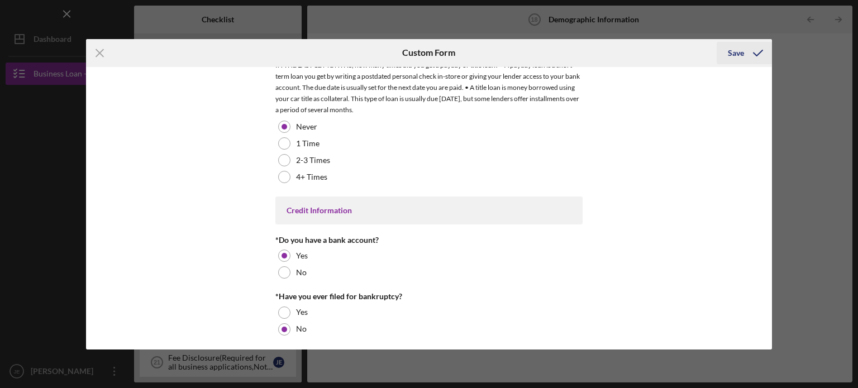
click at [740, 53] on div "Save" at bounding box center [736, 53] width 16 height 22
click at [742, 56] on div "Save" at bounding box center [736, 53] width 16 height 22
click at [103, 50] on icon "Icon/Menu Close" at bounding box center [100, 53] width 28 height 28
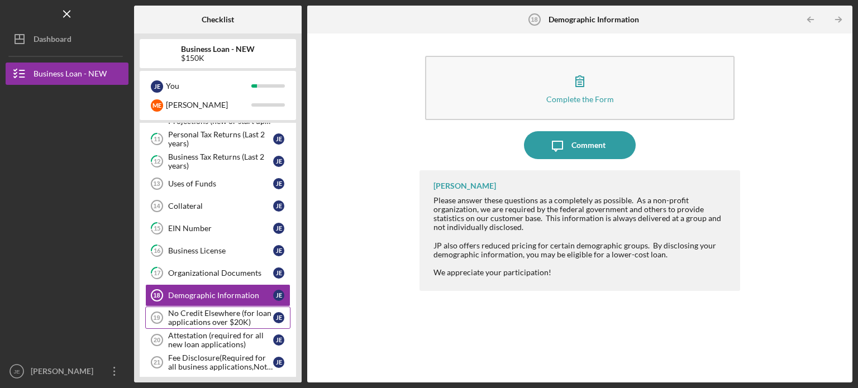
click at [184, 315] on div "No Credit Elsewhere (for loan applications over $20K)" at bounding box center [220, 318] width 105 height 18
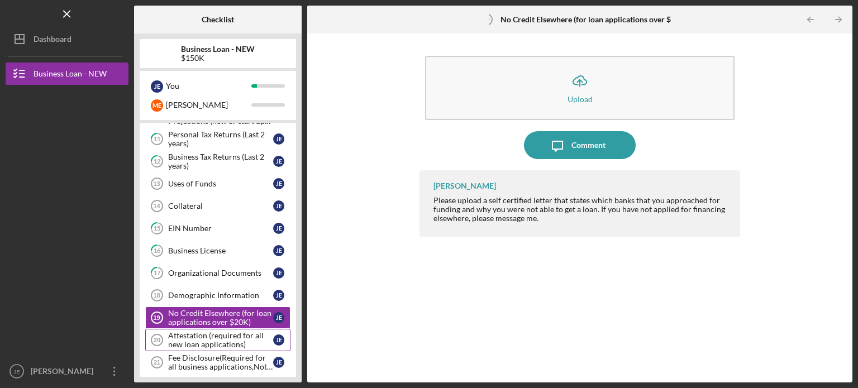
click at [193, 339] on div "Attestation (required for all new loan applications)" at bounding box center [220, 340] width 105 height 18
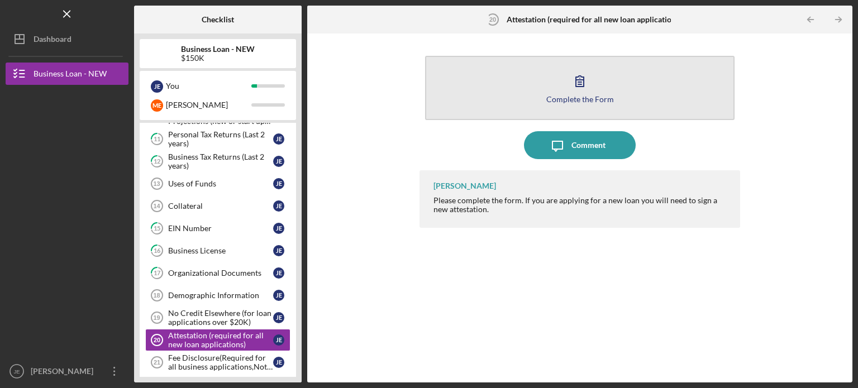
click at [558, 92] on button "Complete the Form Form" at bounding box center [580, 88] width 310 height 64
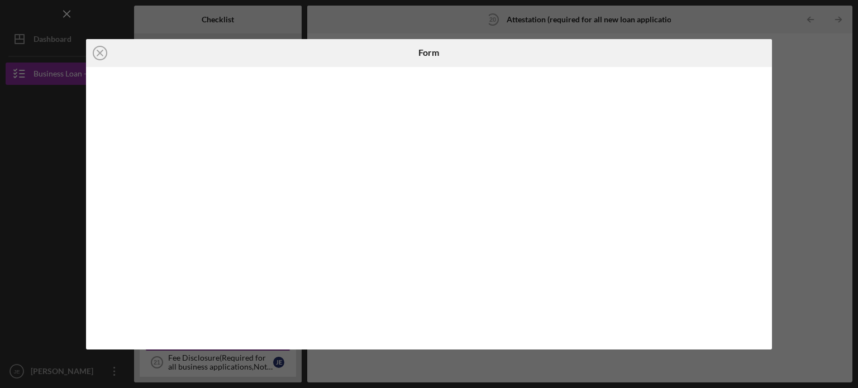
click at [766, 328] on div at bounding box center [429, 208] width 687 height 283
click at [101, 51] on line at bounding box center [100, 53] width 6 height 6
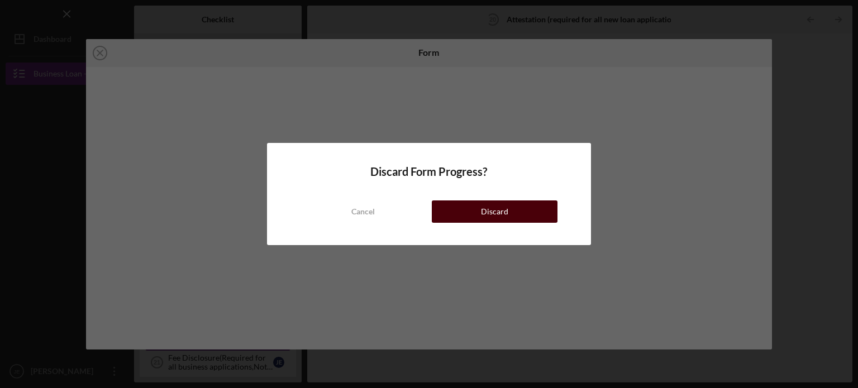
click at [478, 205] on button "Discard" at bounding box center [495, 212] width 126 height 22
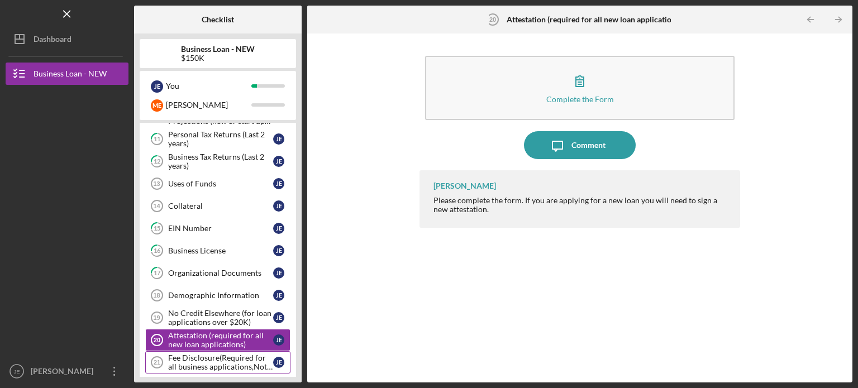
click at [219, 357] on div "Fee Disclosure(Required for all business applications,Not needed for Contractor…" at bounding box center [220, 363] width 105 height 18
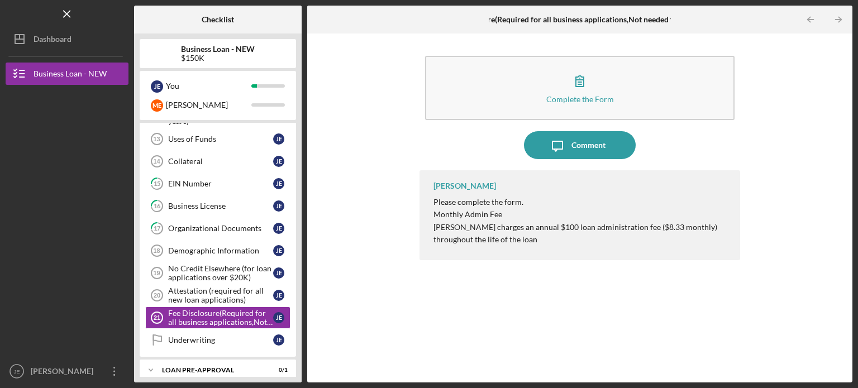
scroll to position [365, 0]
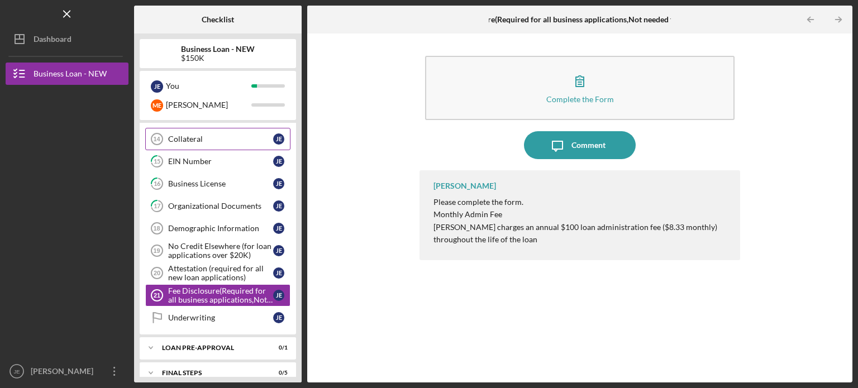
click at [287, 128] on link "Collateral 14 Collateral [PERSON_NAME]" at bounding box center [217, 139] width 145 height 22
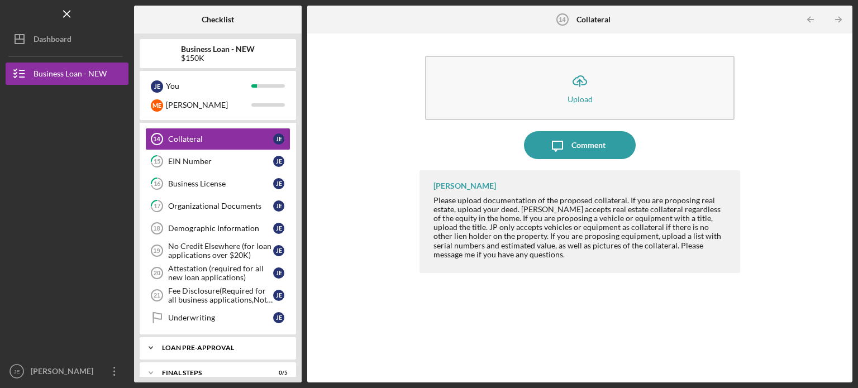
click at [220, 339] on div "Icon/Expander LOAN PRE-APPROVAL 0 / 1" at bounding box center [218, 348] width 156 height 22
click at [214, 371] on link "Loan Pre-Approval Loan Pre-Approval [PERSON_NAME]" at bounding box center [217, 371] width 145 height 22
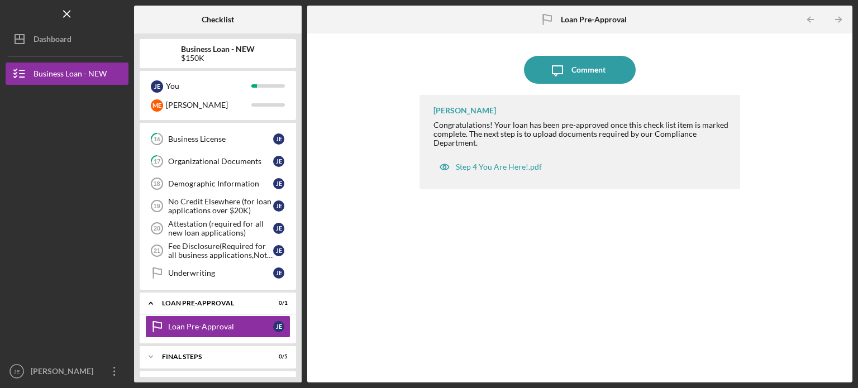
scroll to position [426, 0]
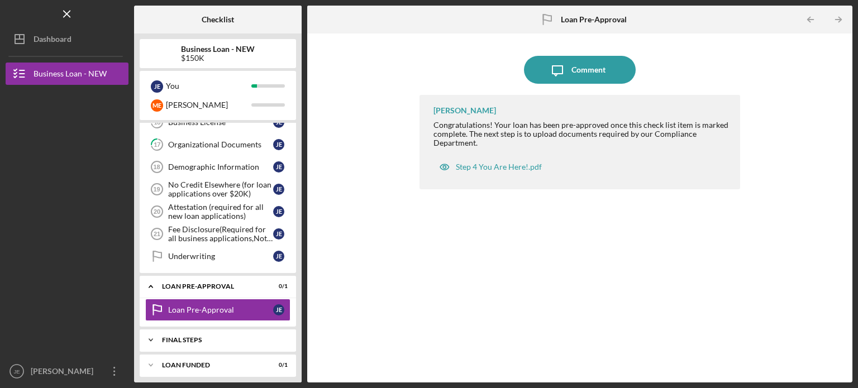
click at [263, 338] on div "Icon/Expander FINAL STEPS 0 / 5" at bounding box center [218, 340] width 156 height 22
click at [237, 359] on div "Collateral Insurance" at bounding box center [220, 363] width 105 height 9
